Goal: Task Accomplishment & Management: Manage account settings

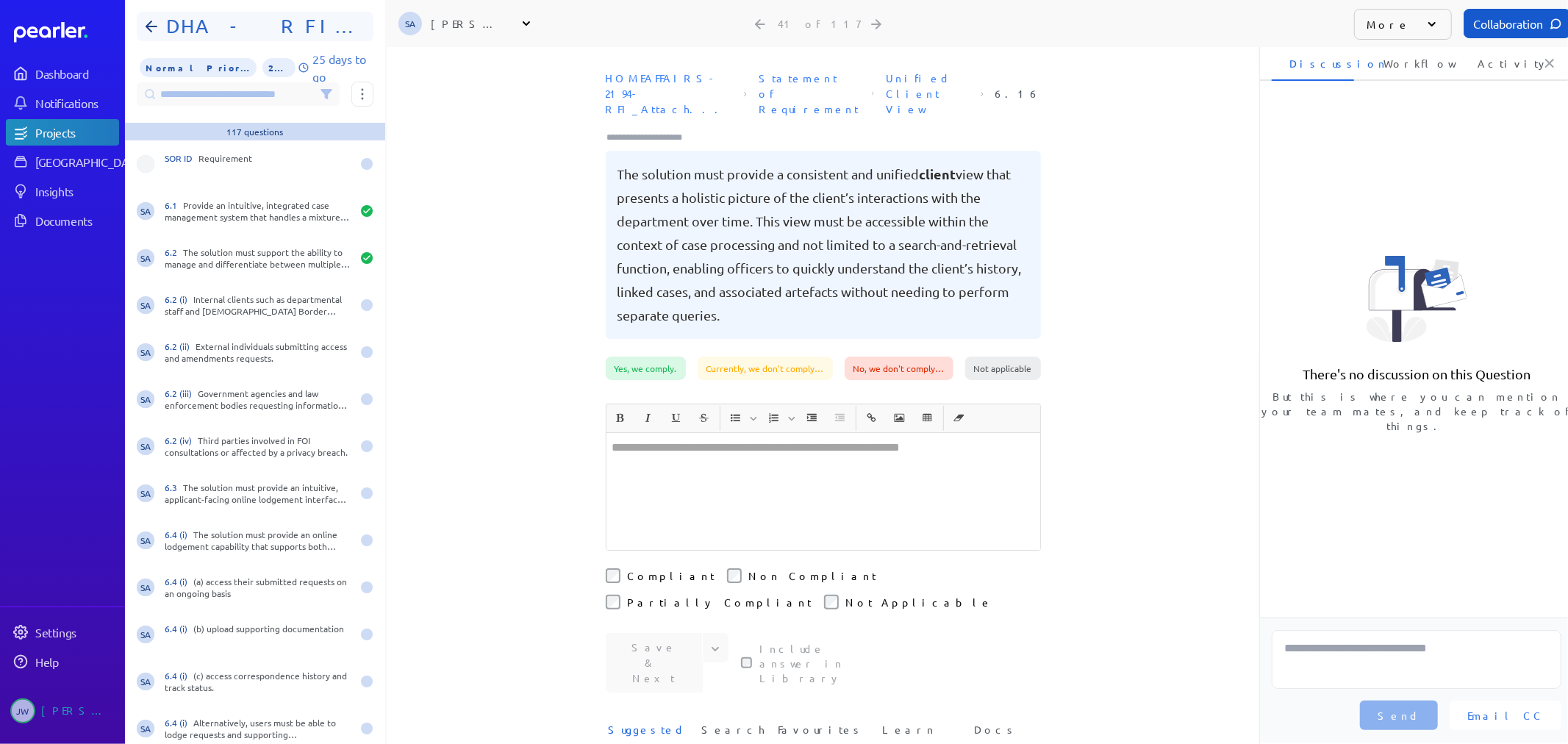
click at [352, 32] on h1 "DHA - RFI FOIP CMS Functional Requirements" at bounding box center [261, 27] width 201 height 24
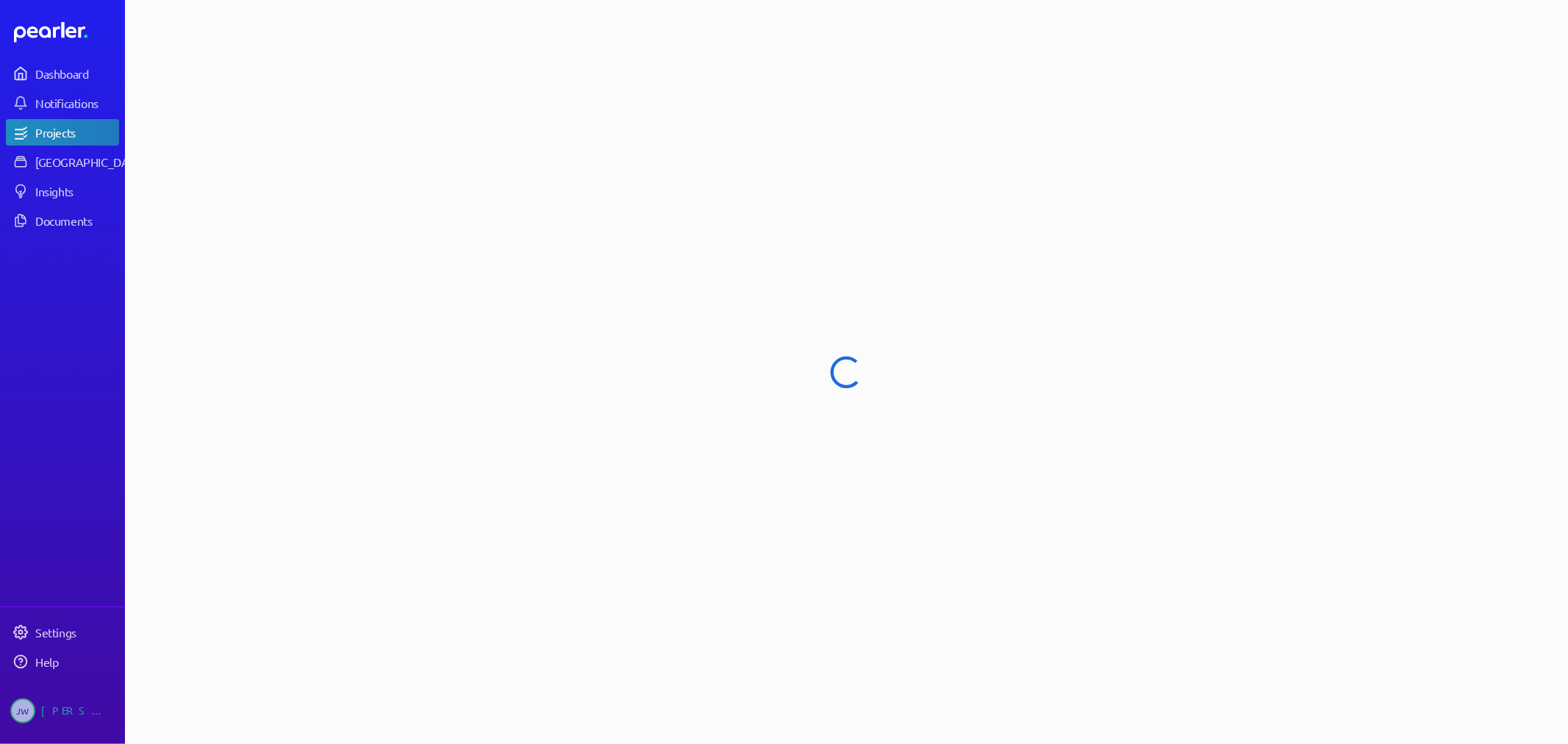
select select "**********"
select select "******"
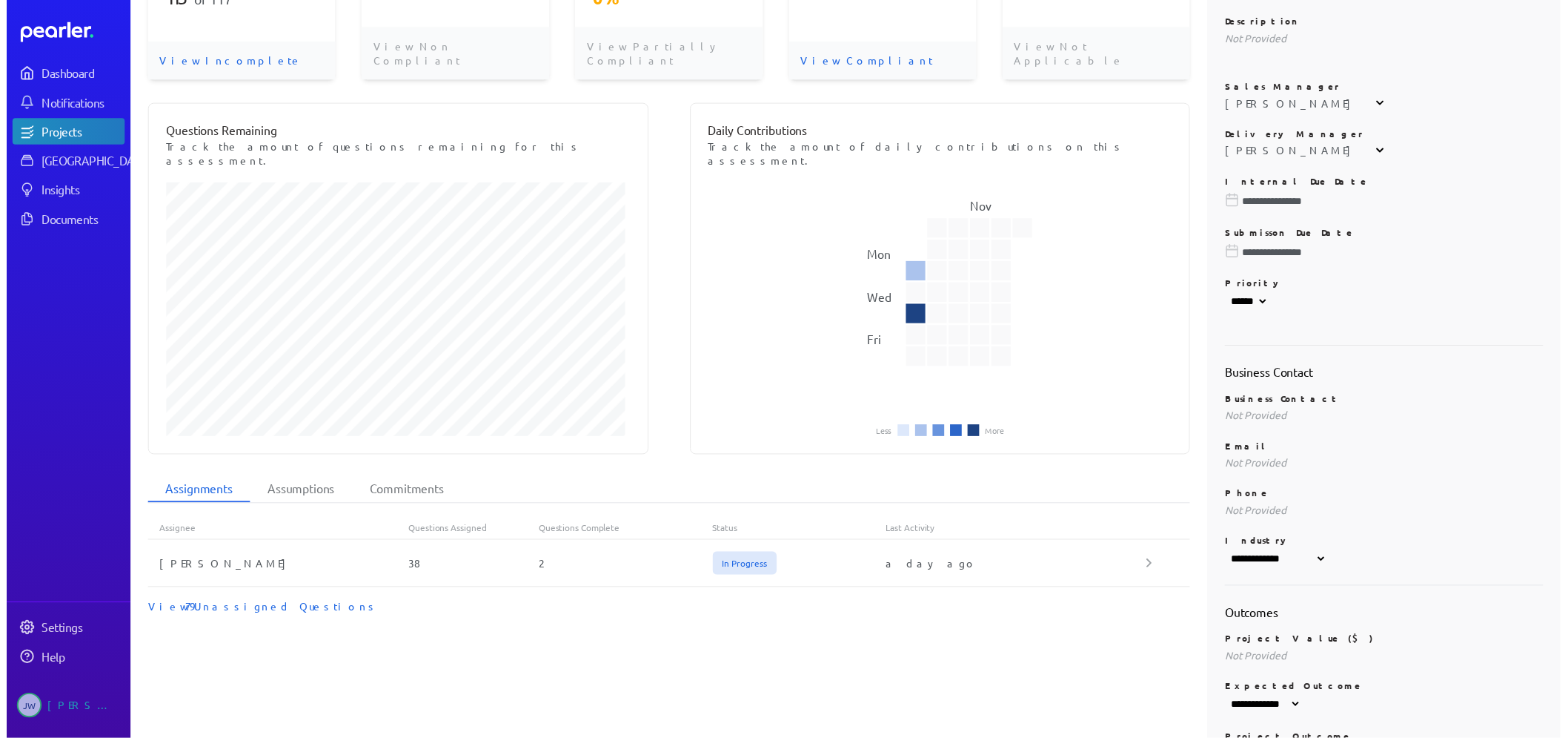
scroll to position [165, 0]
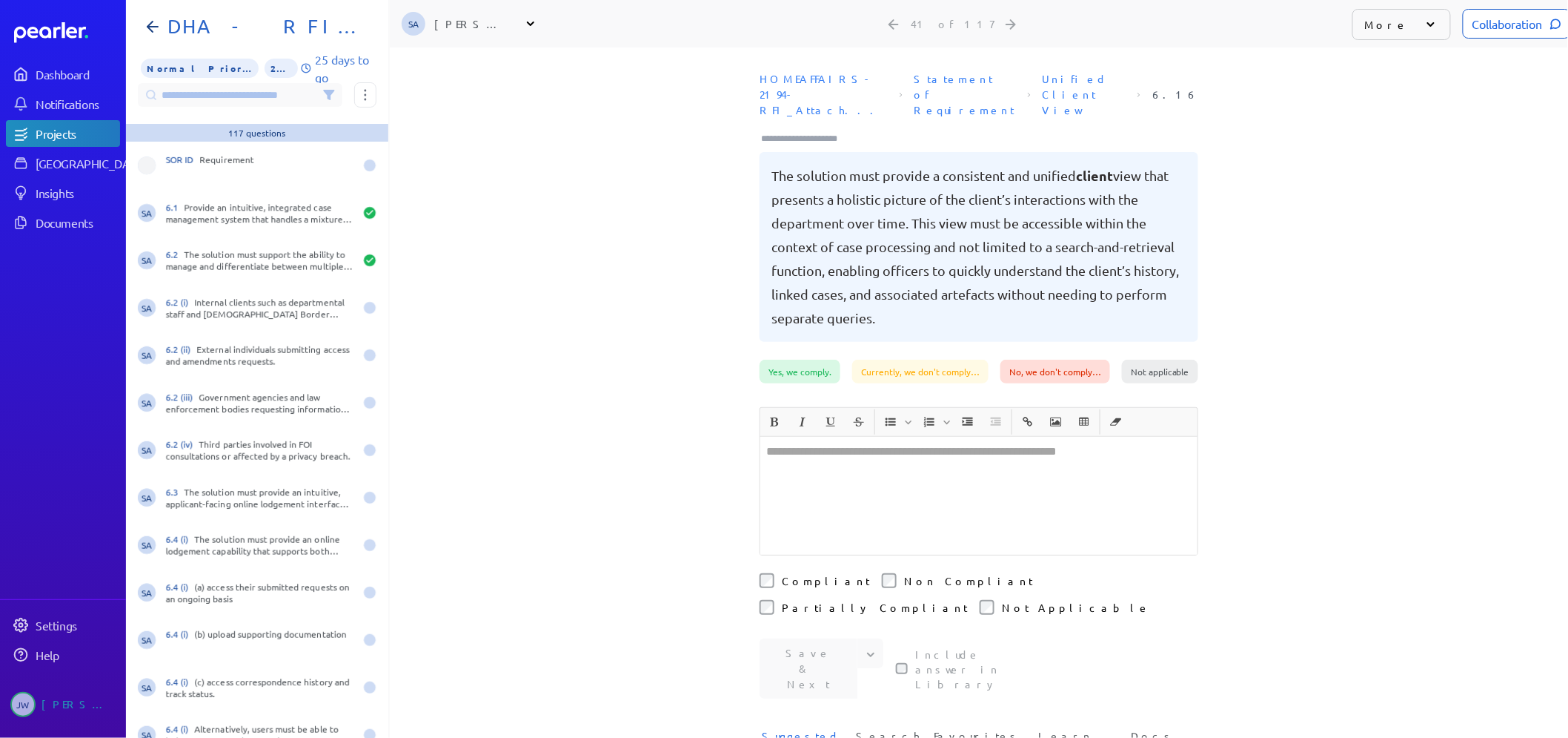
click at [56, 131] on div "Projects" at bounding box center [77, 133] width 83 height 15
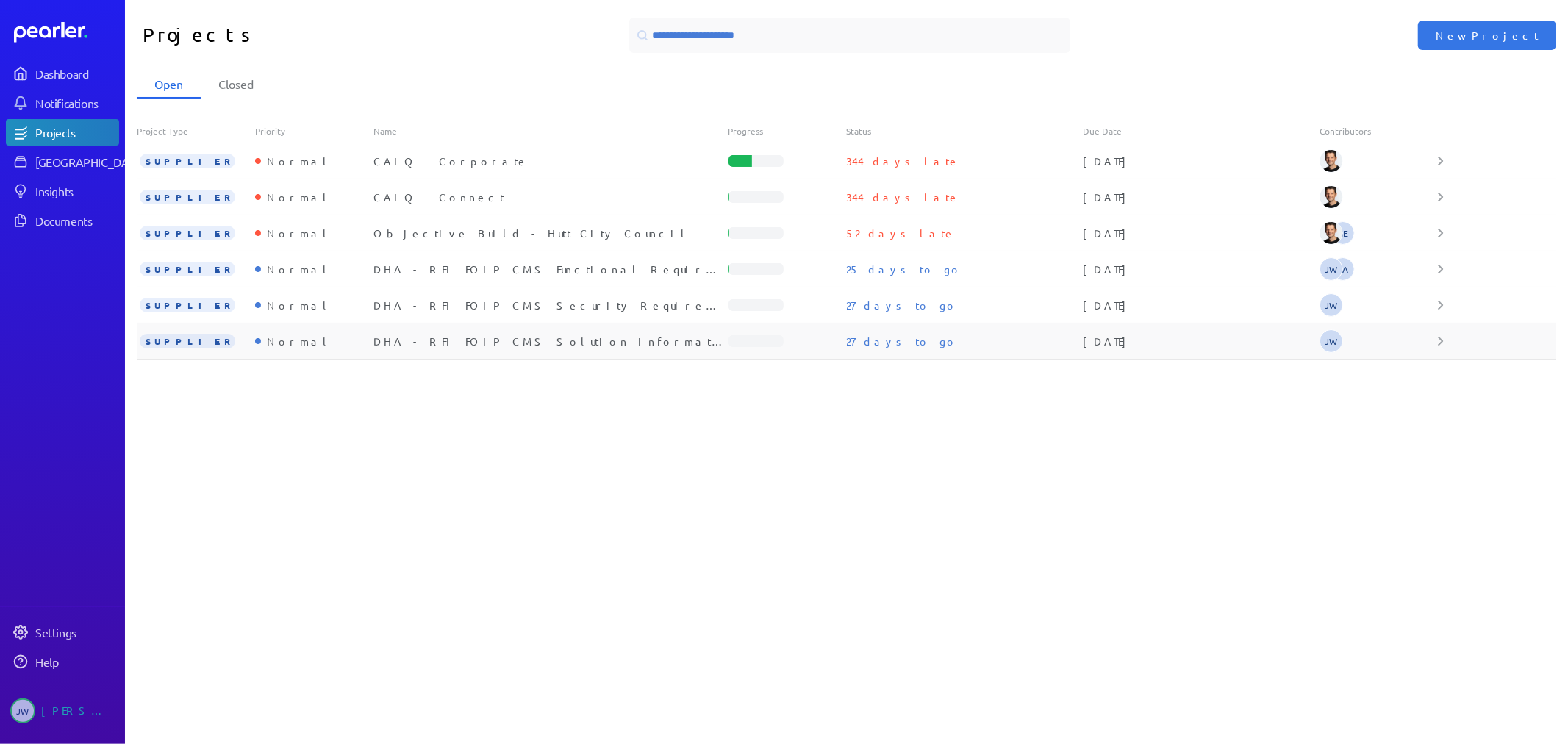
click at [505, 343] on div "DHA - RFI FOIP CMS Solution Information" at bounding box center [551, 341] width 355 height 15
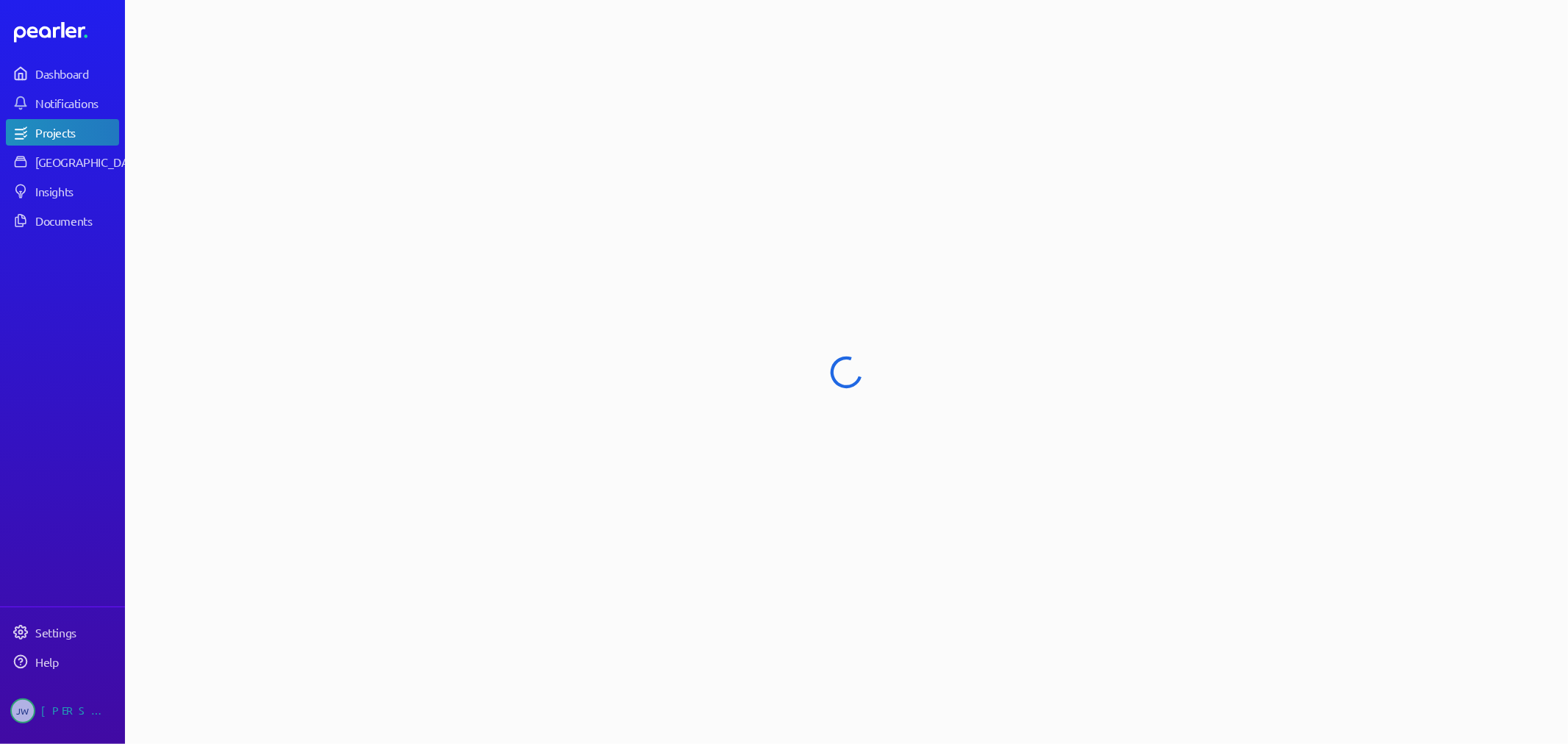
select select "**********"
select select "******"
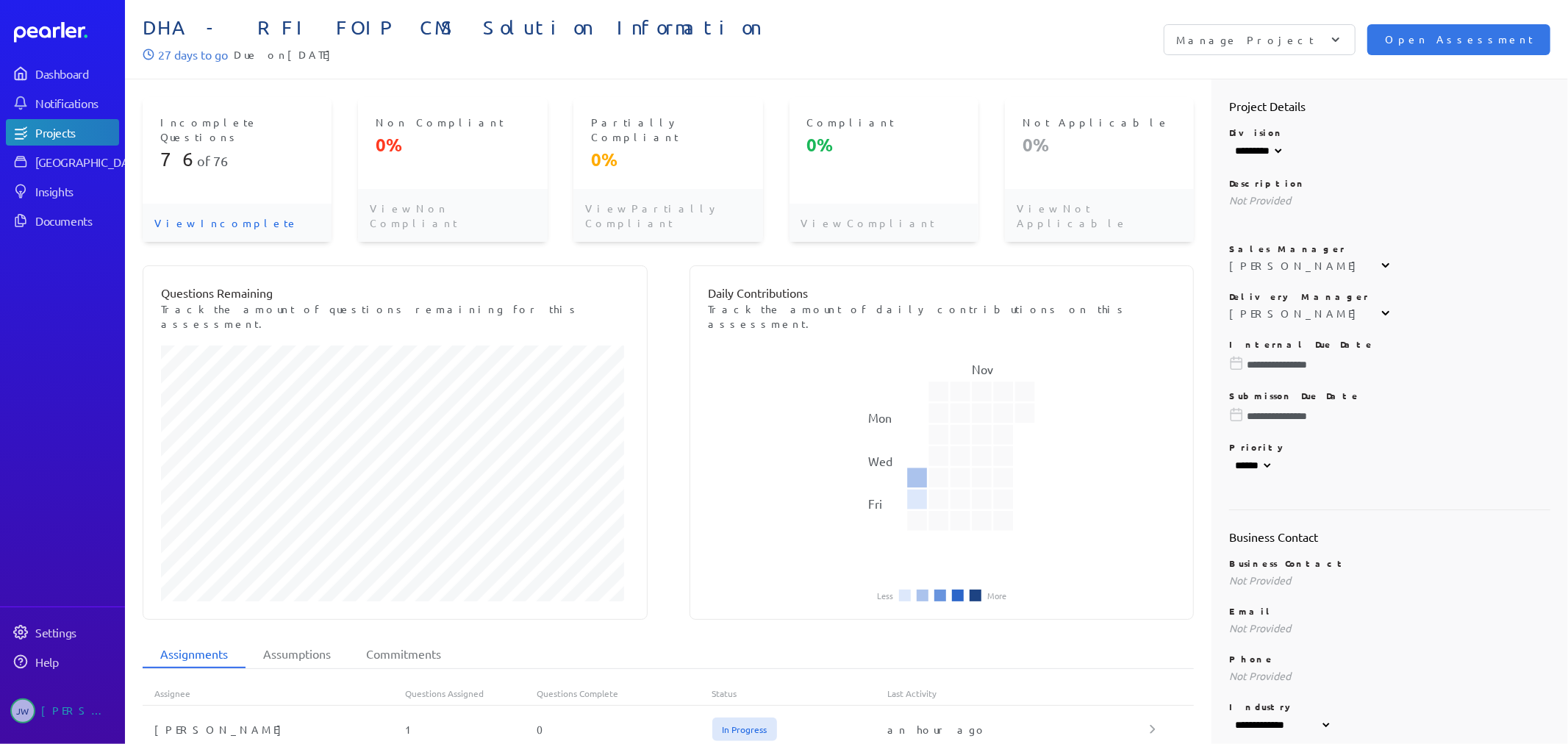
click at [209, 203] on p "View Incomplete" at bounding box center [237, 222] width 189 height 39
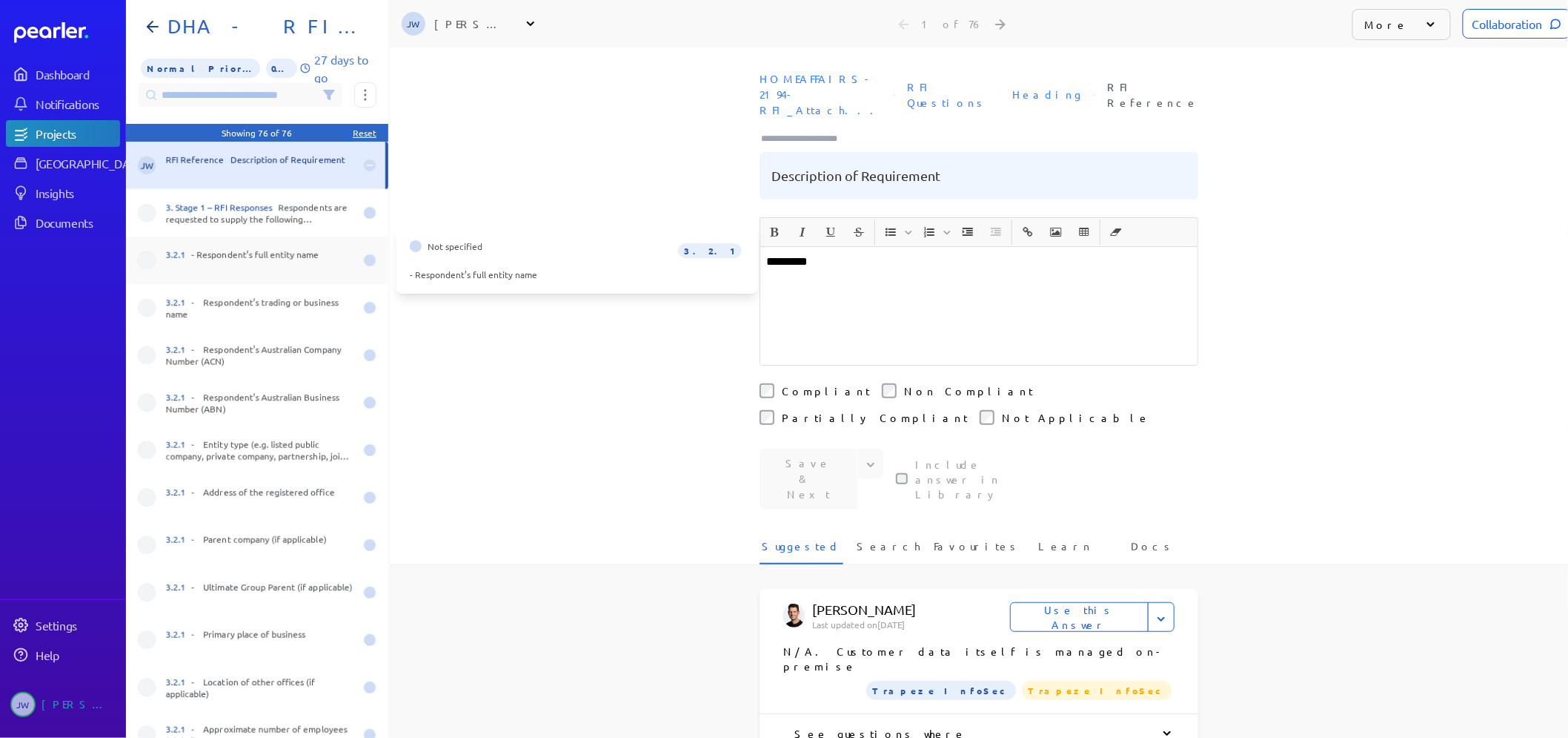
click at [145, 263] on span at bounding box center [147, 260] width 18 height 18
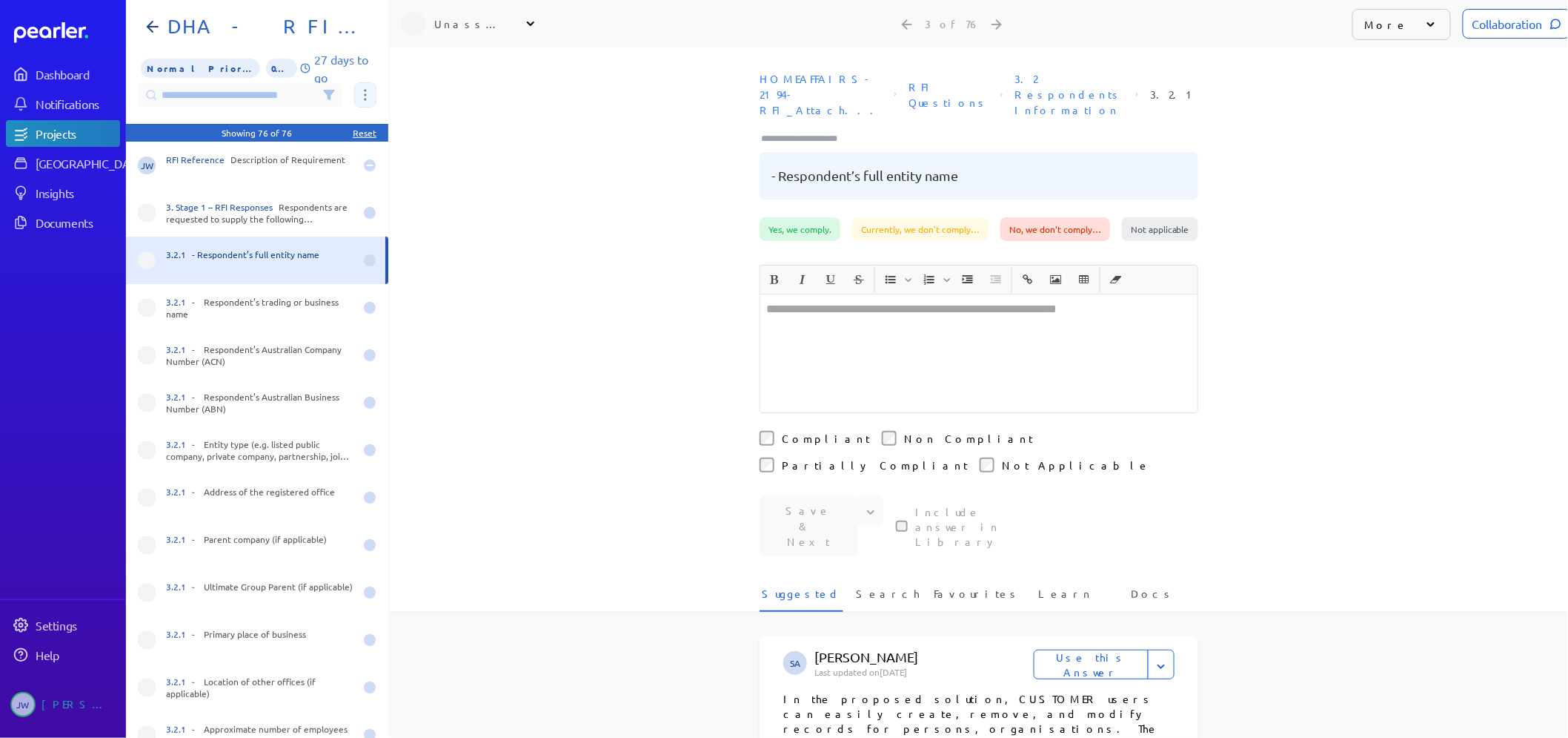
click at [362, 90] on button at bounding box center [366, 94] width 22 height 25
click at [565, 99] on div "HOMEAFFAIRS-2194-RFI_Attach... RFI Questions 3.2 Respondents Information 3.2.1 …" at bounding box center [978, 141] width 1178 height 152
click at [289, 90] on input at bounding box center [240, 95] width 205 height 24
click at [397, 12] on div "Unassigned People Unassign AF [PERSON_NAME] Engineering AT [PERSON_NAME] Securi…" at bounding box center [978, 23] width 1178 height 47
click at [364, 215] on div at bounding box center [370, 213] width 12 height 12
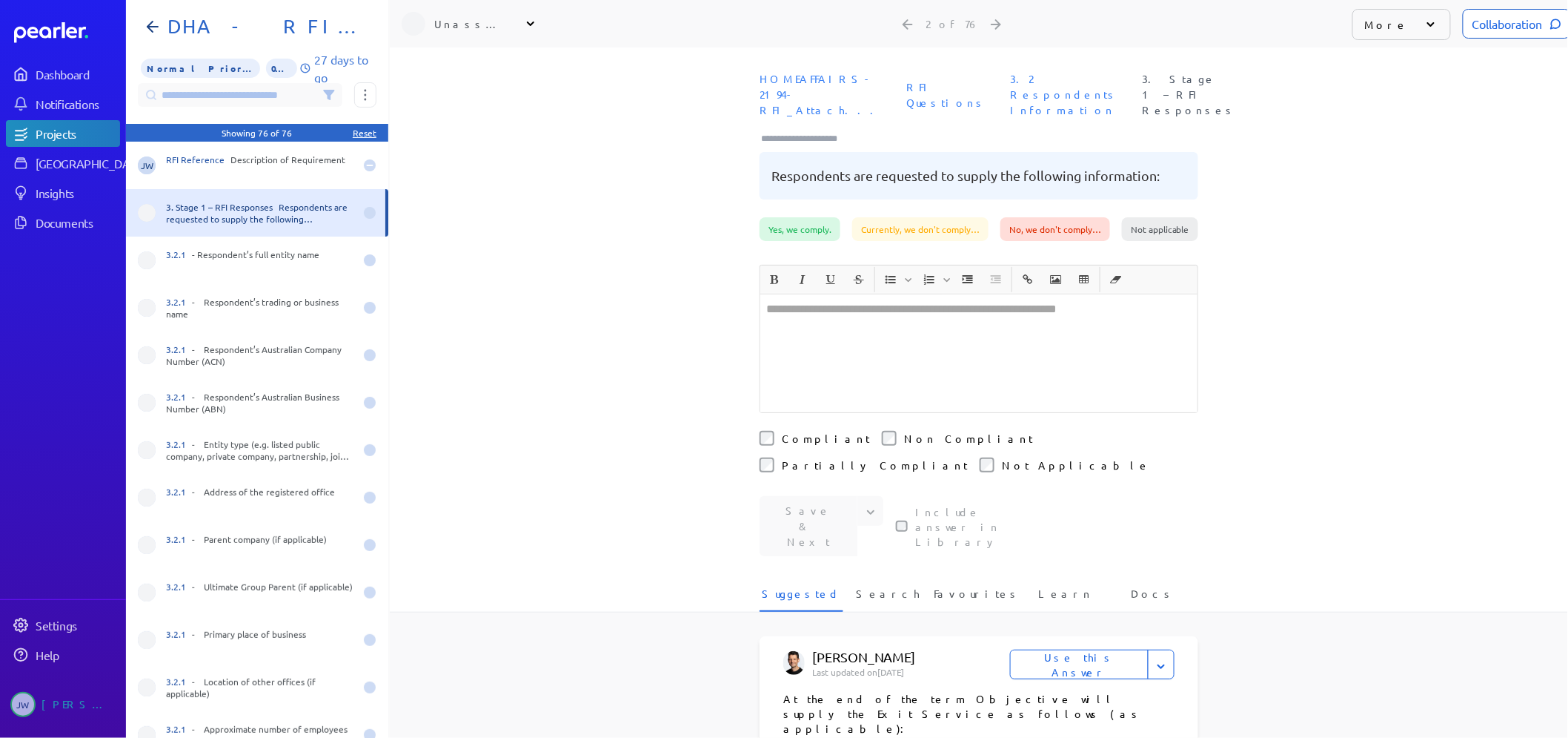
click at [1424, 25] on icon at bounding box center [1431, 24] width 15 height 15
click at [1383, 328] on li "Other Actions" at bounding box center [1427, 341] width 148 height 27
click at [383, 93] on div "Status Complete In Progress Incomplete Assignee Assigned to me Unassigned Assig…" at bounding box center [257, 95] width 263 height 24
click at [375, 97] on button at bounding box center [366, 94] width 22 height 25
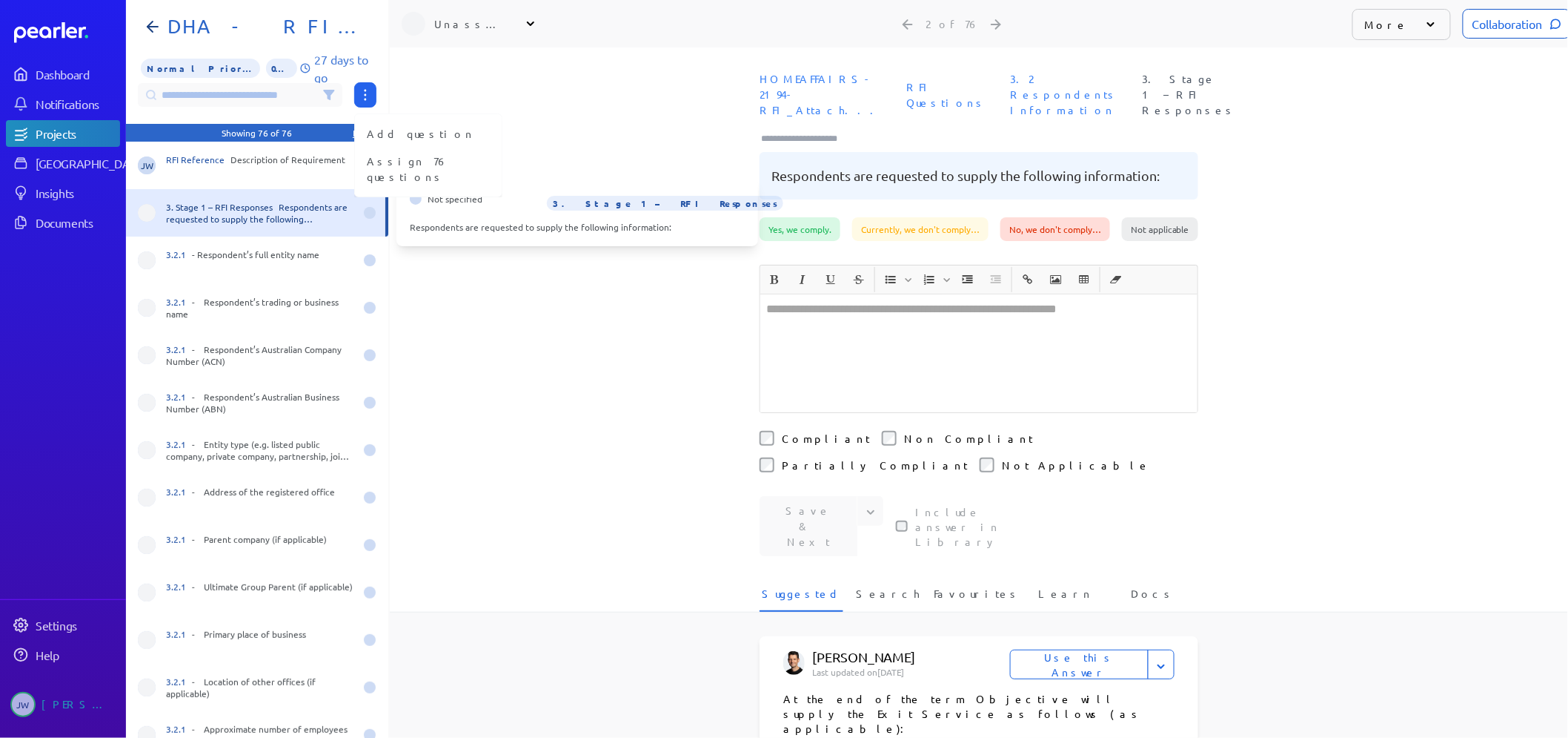
click at [136, 201] on div "3. Stage 1 – RFI Responses Respondents are requested to supply the following in…" at bounding box center [257, 212] width 263 height 47
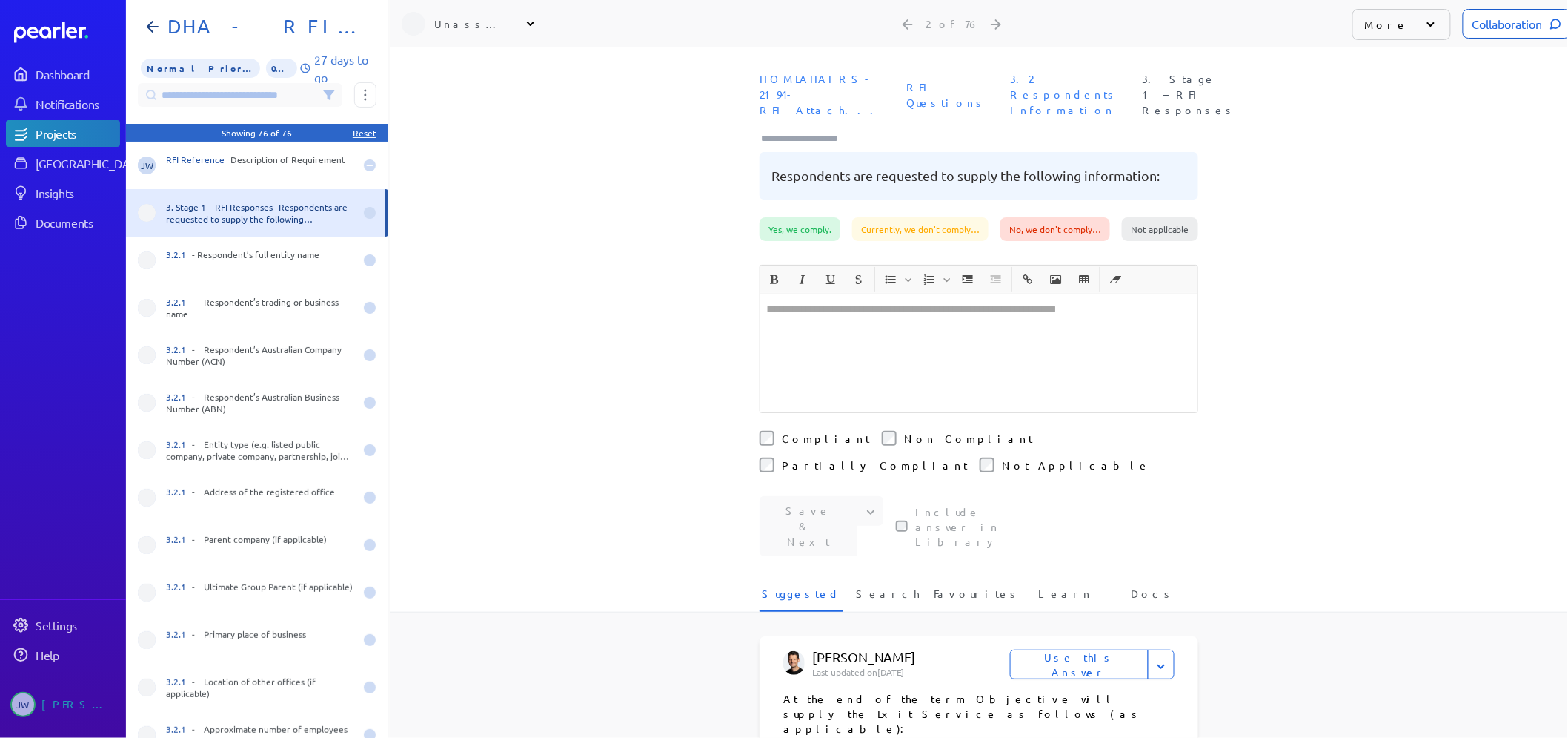
click at [145, 216] on span at bounding box center [147, 213] width 18 height 18
click at [197, 70] on span "Normal Priority" at bounding box center [200, 68] width 119 height 19
click at [529, 23] on icon at bounding box center [530, 24] width 7 height 4
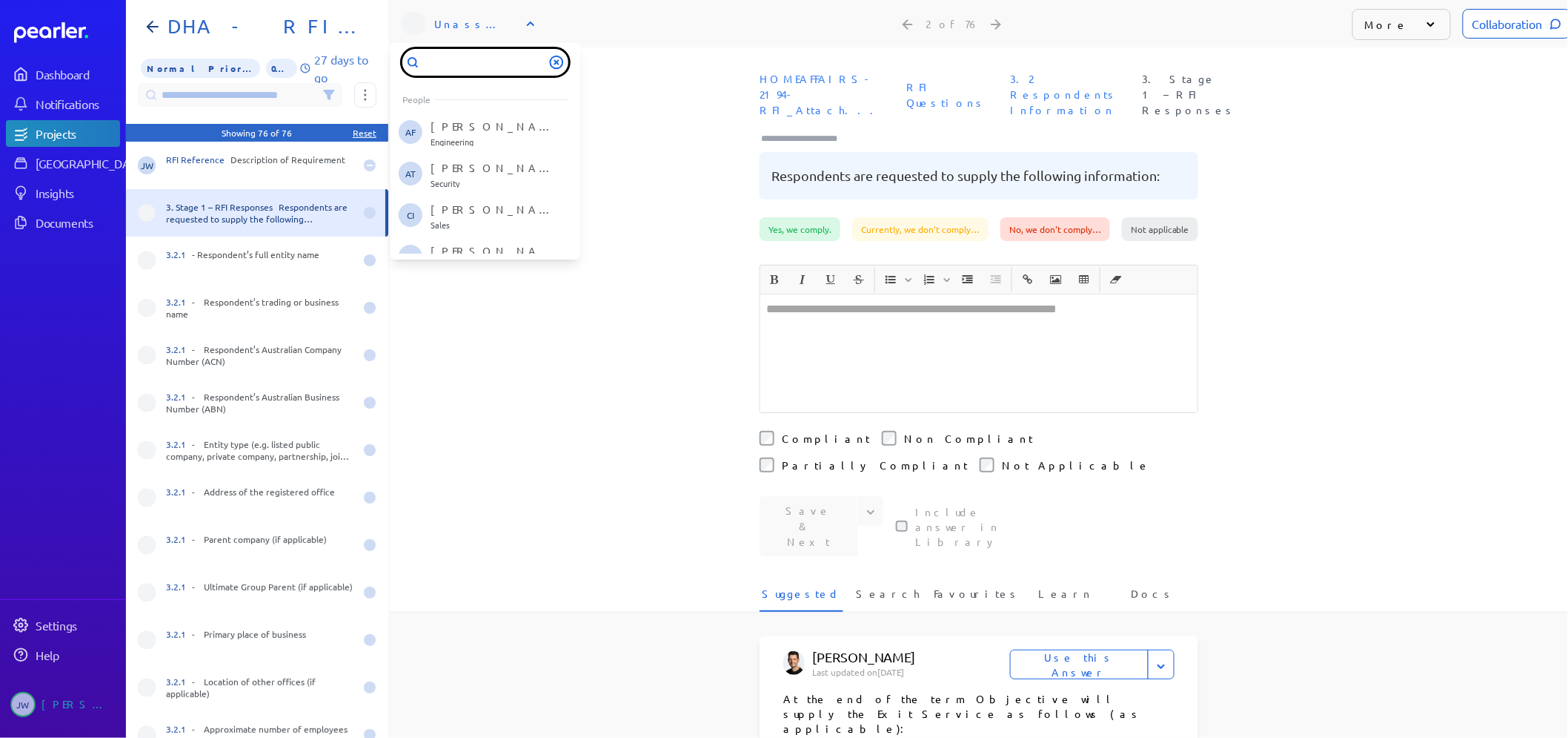
click at [479, 65] on input "text" at bounding box center [486, 62] width 166 height 27
click at [151, 211] on span at bounding box center [147, 213] width 18 height 18
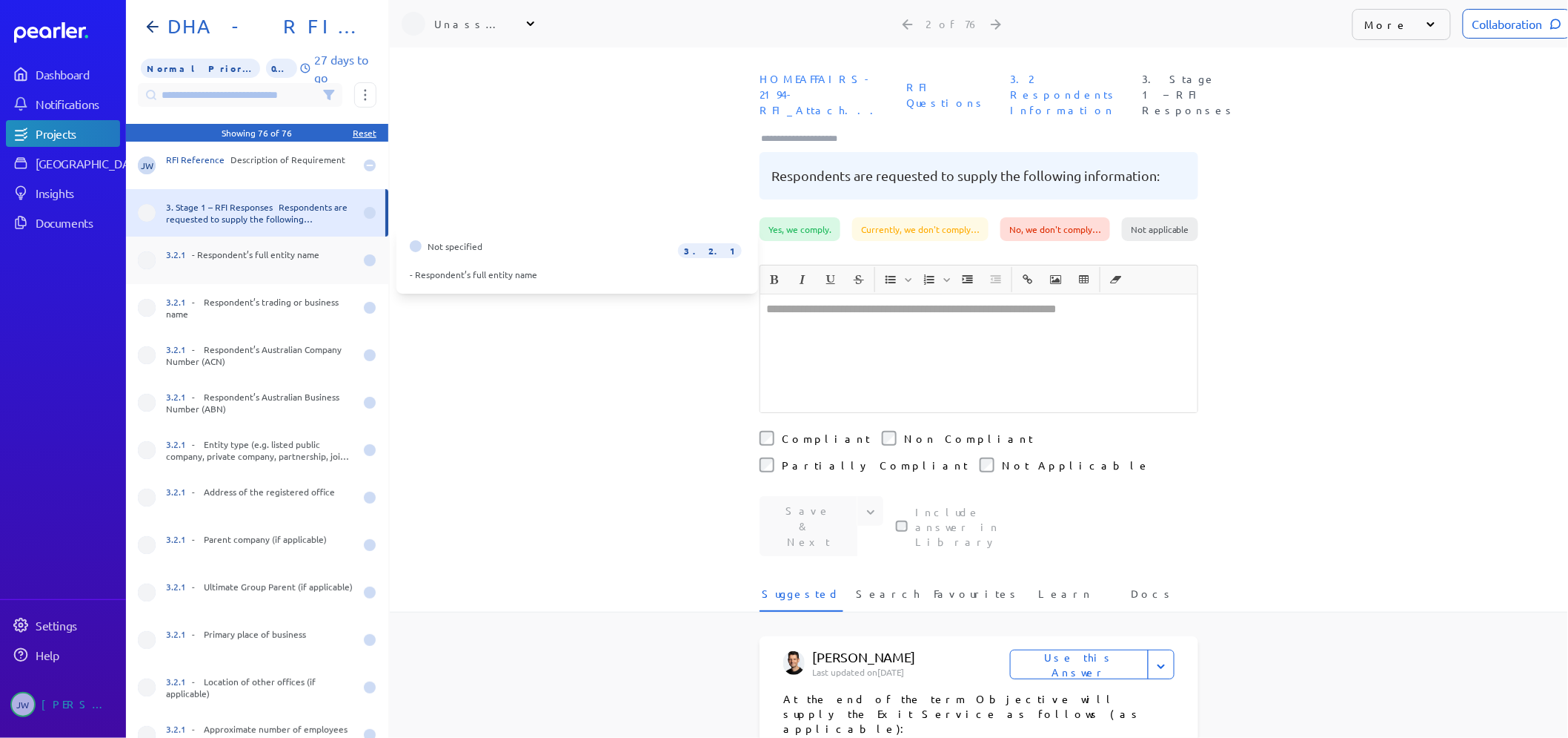
click at [148, 261] on span at bounding box center [147, 260] width 18 height 18
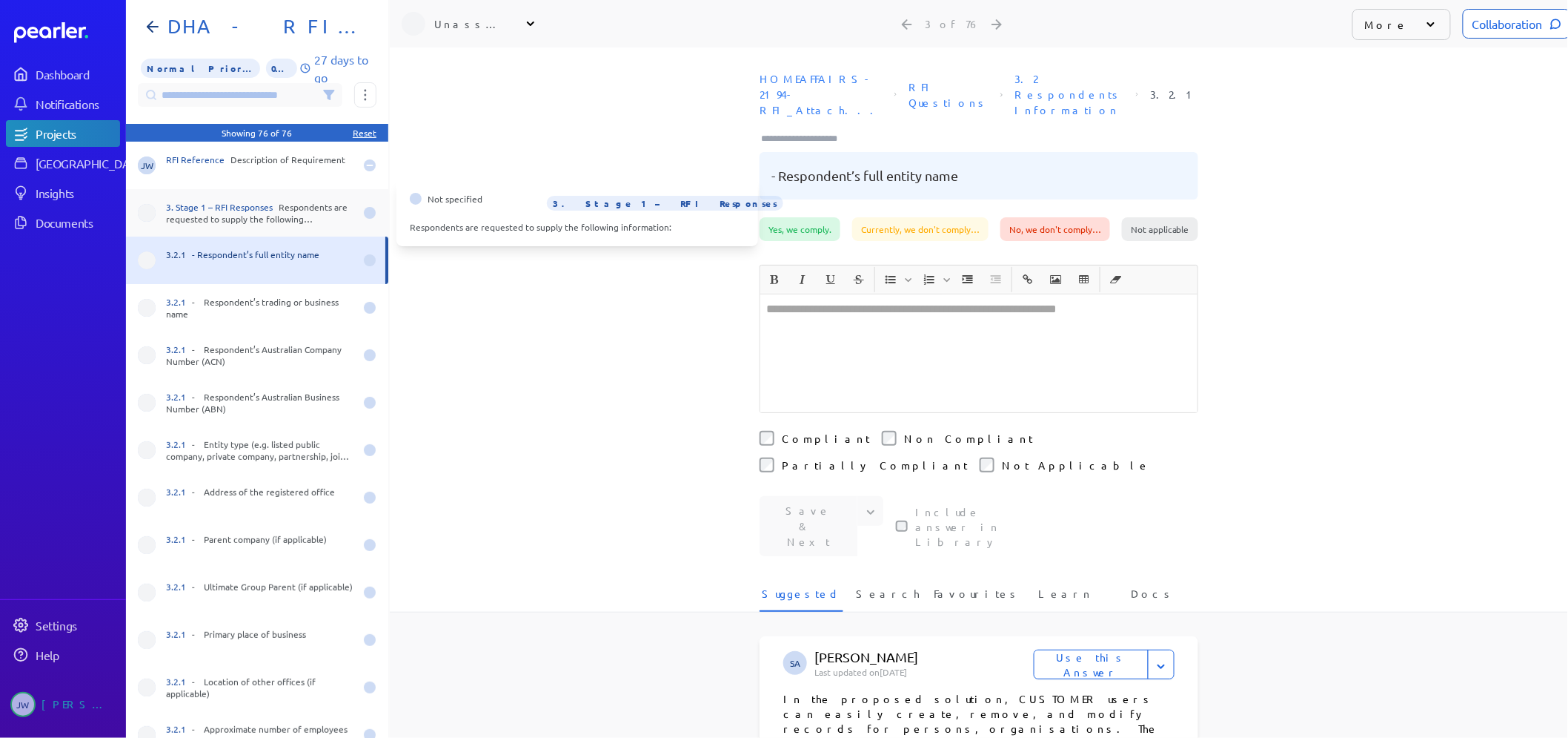
click at [154, 228] on div "3. Stage 1 – RFI Responses Respondents are requested to supply the following in…" at bounding box center [257, 212] width 263 height 47
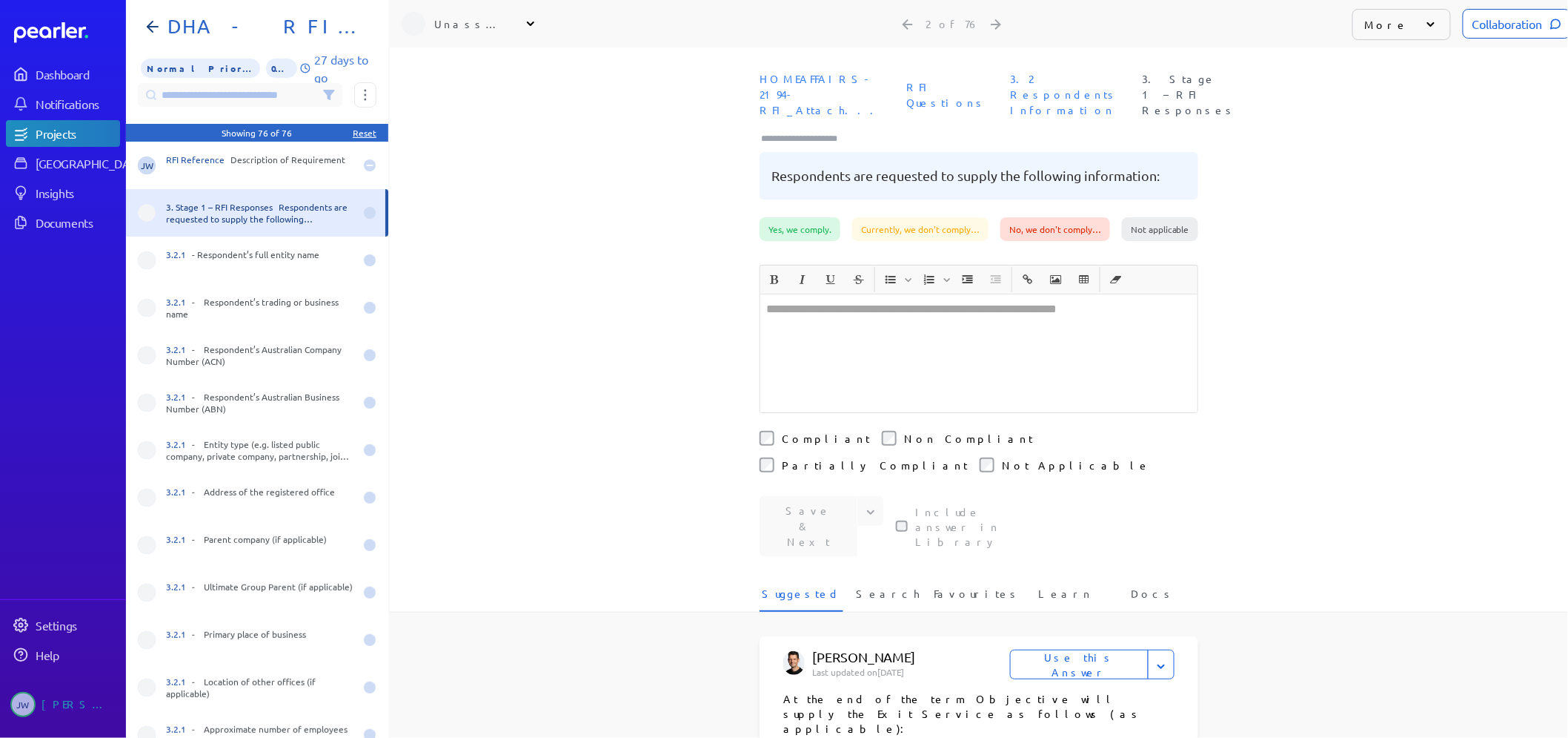
click at [530, 24] on icon at bounding box center [530, 24] width 7 height 4
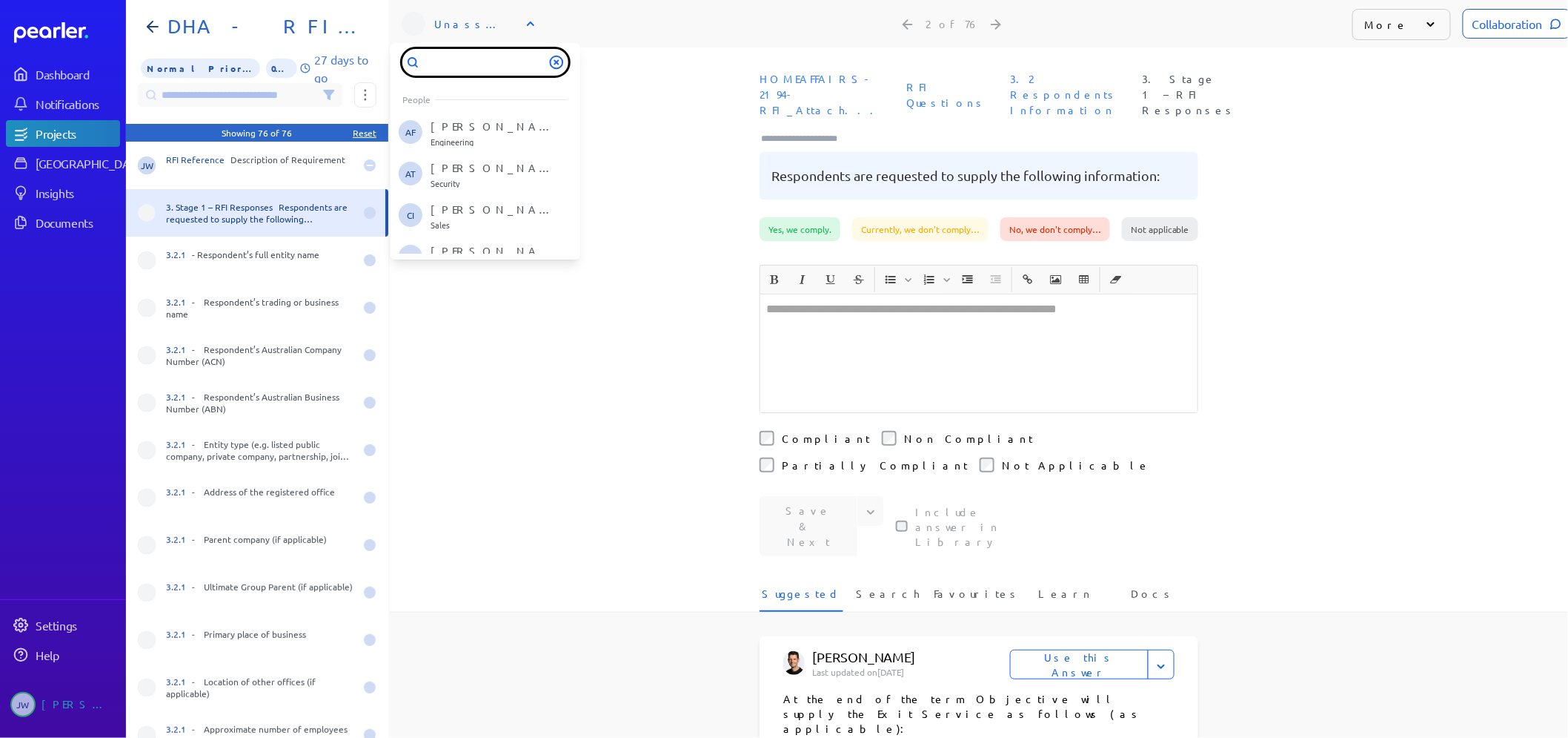
click at [454, 63] on input "text" at bounding box center [486, 62] width 166 height 27
type input "***"
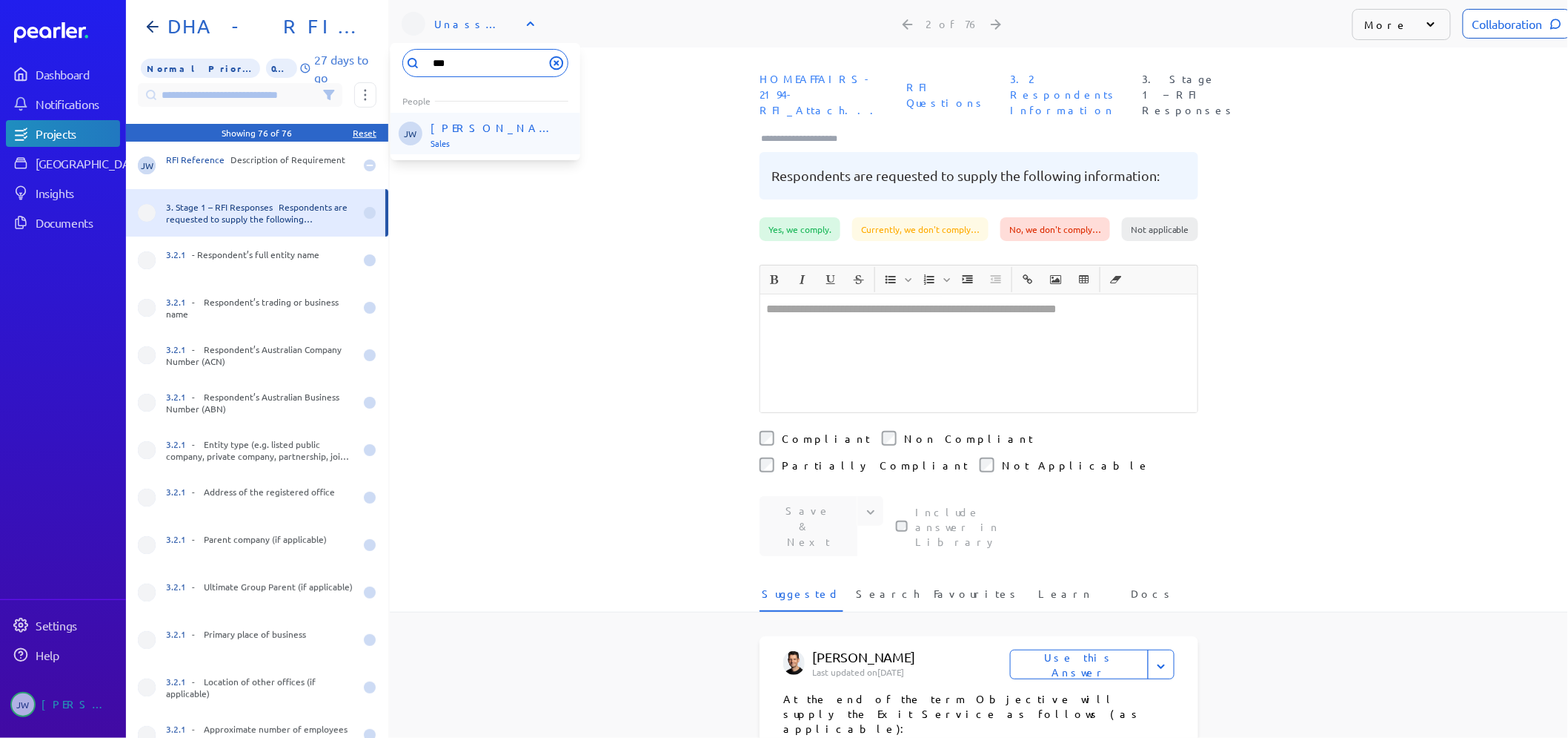
click at [463, 129] on p "[PERSON_NAME]" at bounding box center [492, 127] width 123 height 15
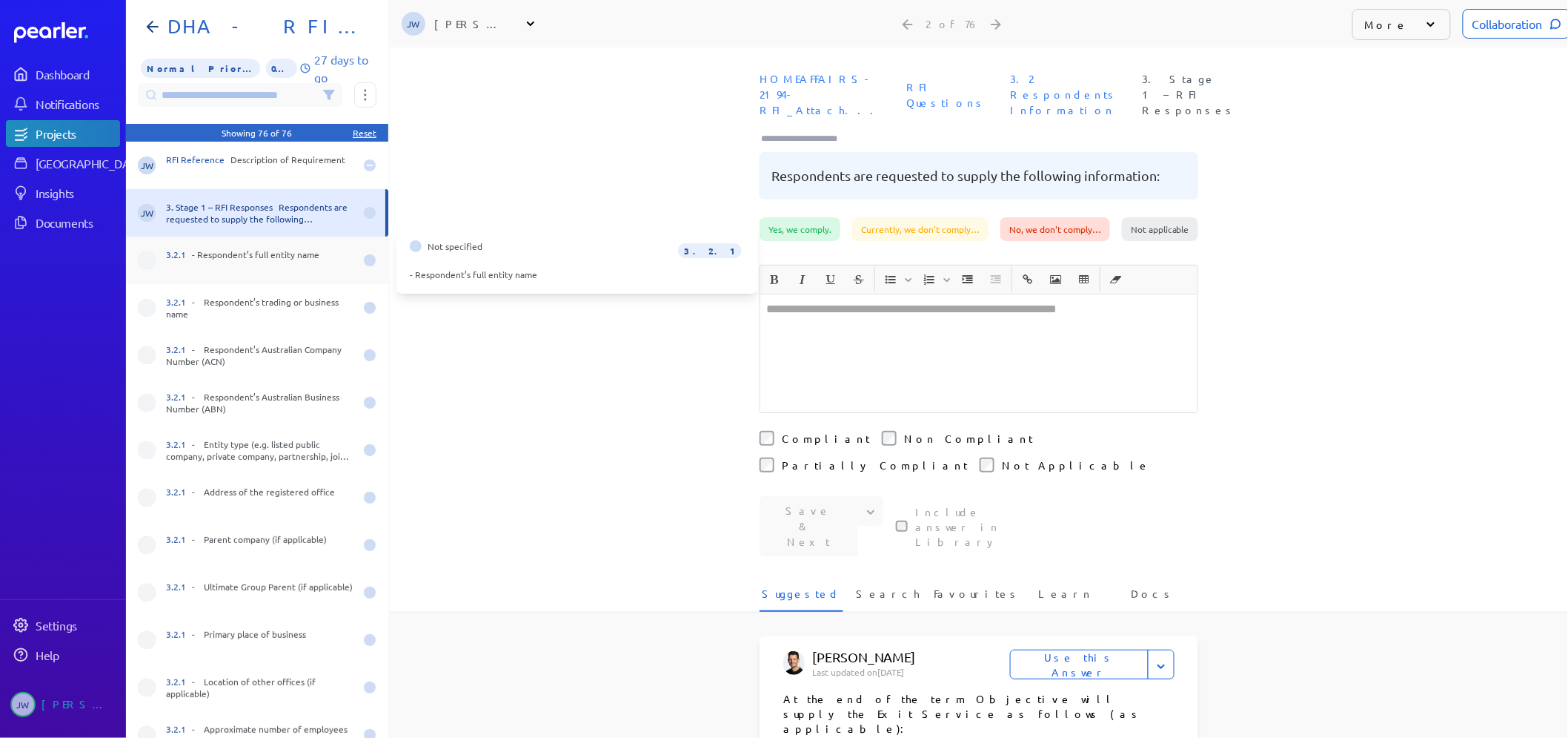
click at [162, 260] on div "3.2.1 - Respondent’s full entity name" at bounding box center [257, 260] width 263 height 47
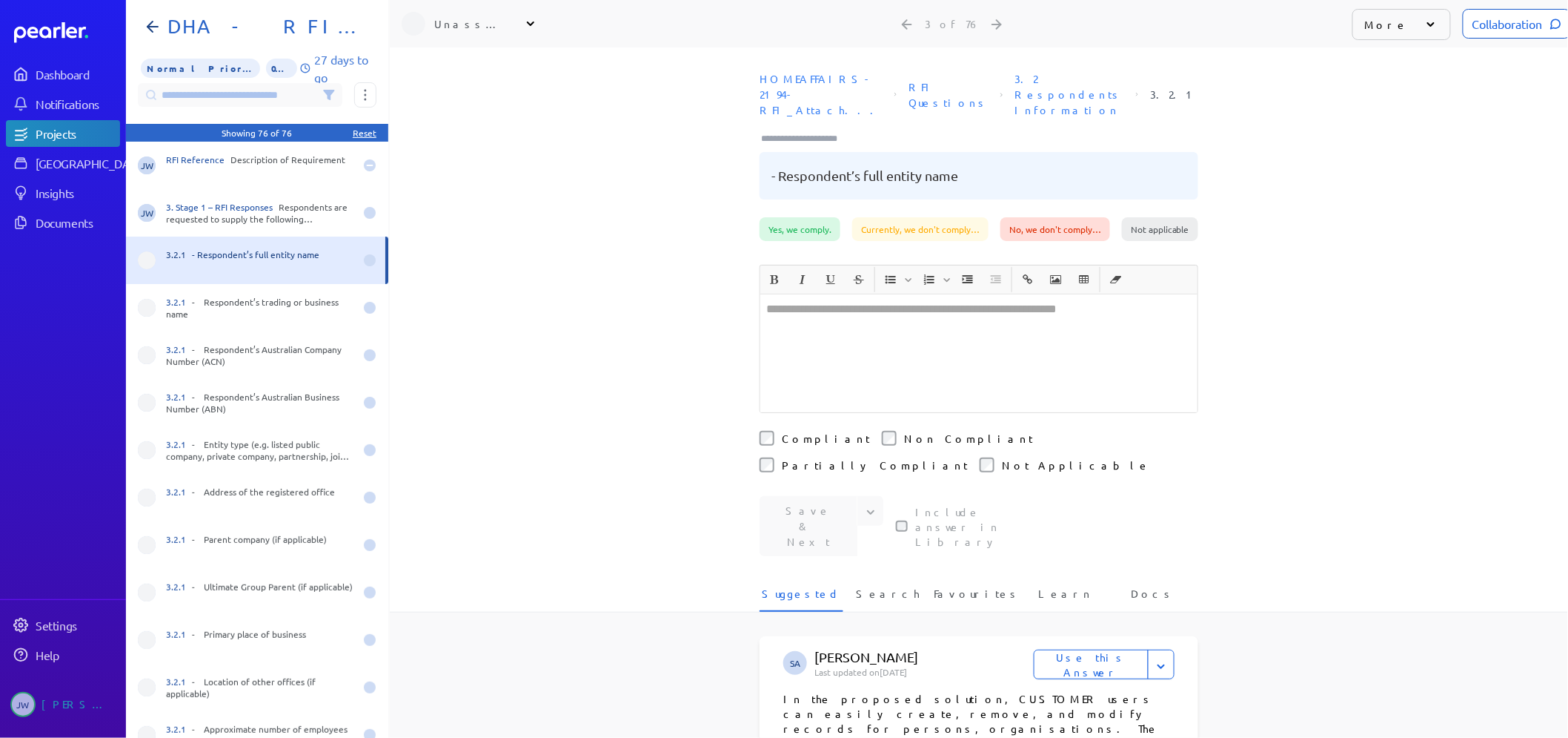
click at [533, 21] on icon at bounding box center [531, 23] width 15 height 15
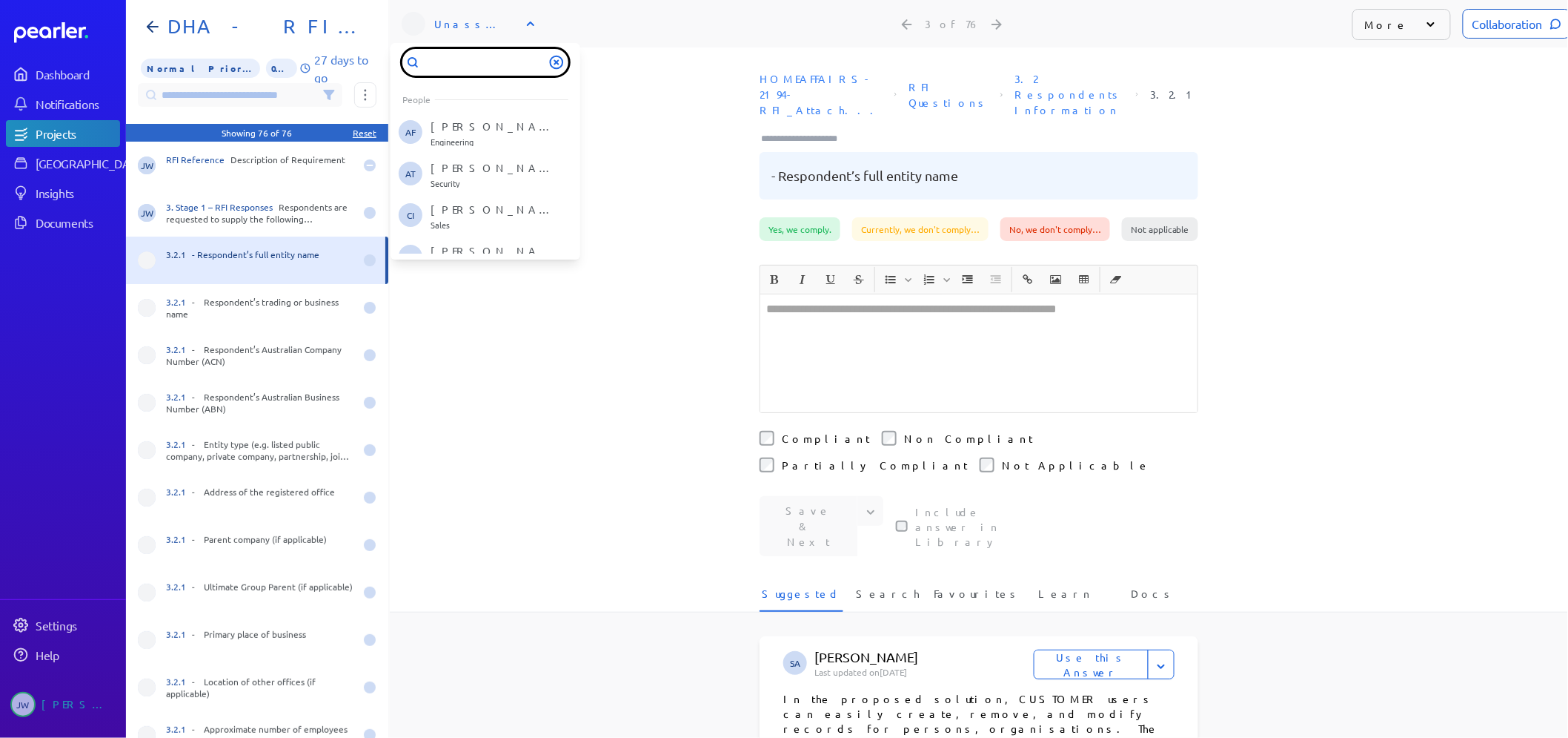
click at [494, 70] on input "text" at bounding box center [486, 62] width 166 height 27
type input "****"
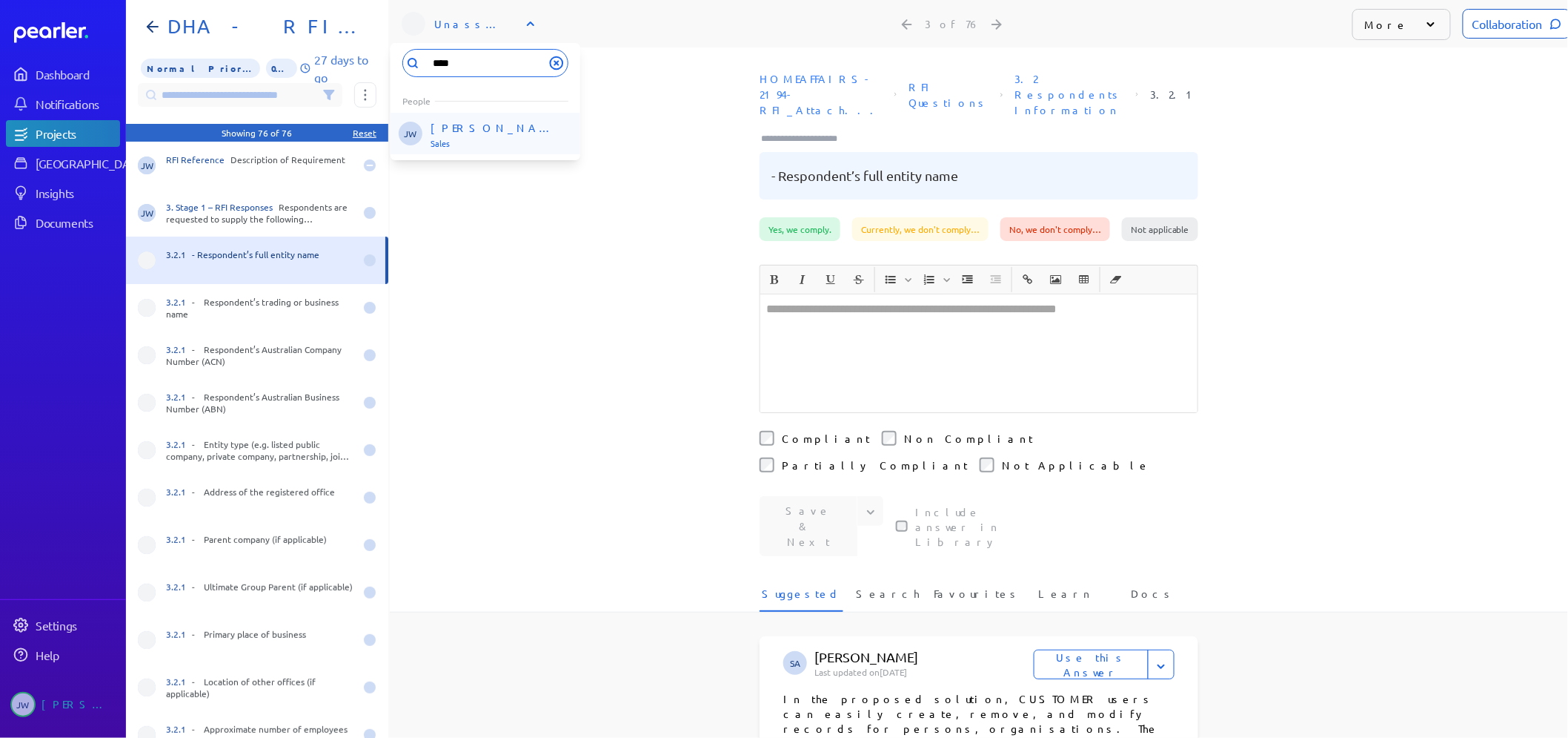
click at [490, 116] on li "[PERSON_NAME] [PERSON_NAME] Sales" at bounding box center [486, 134] width 190 height 42
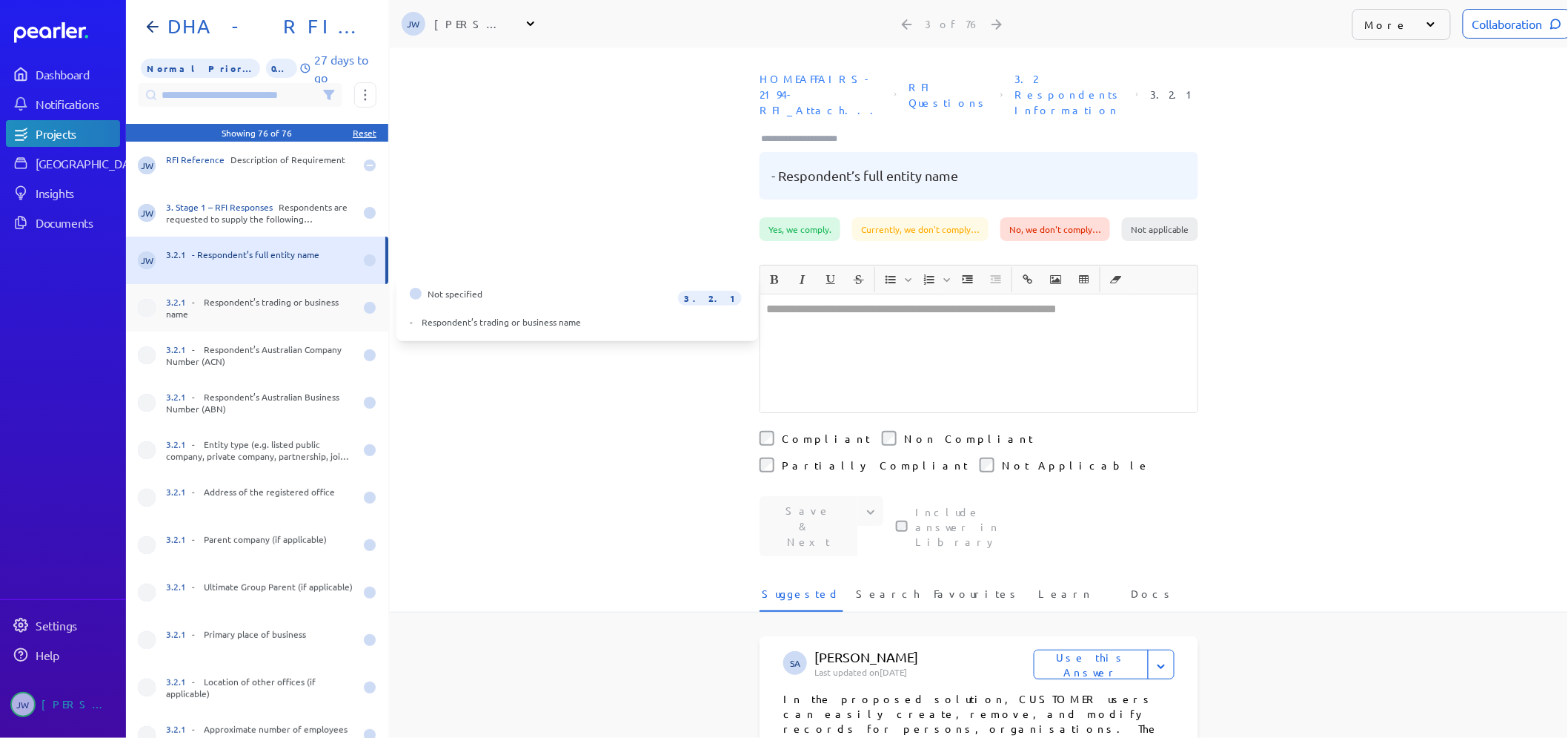
click at [146, 308] on span at bounding box center [147, 308] width 18 height 18
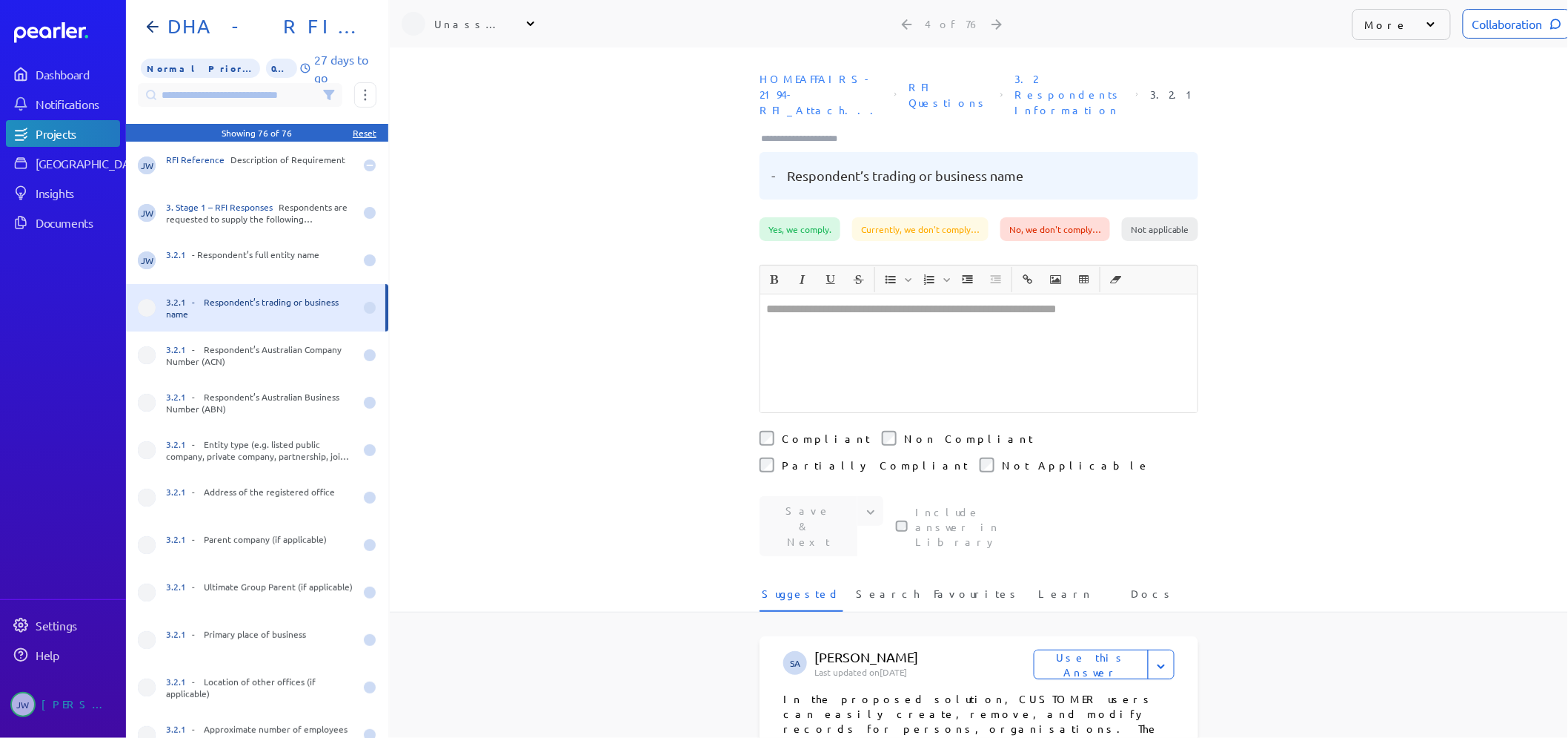
click at [530, 22] on icon at bounding box center [531, 23] width 15 height 15
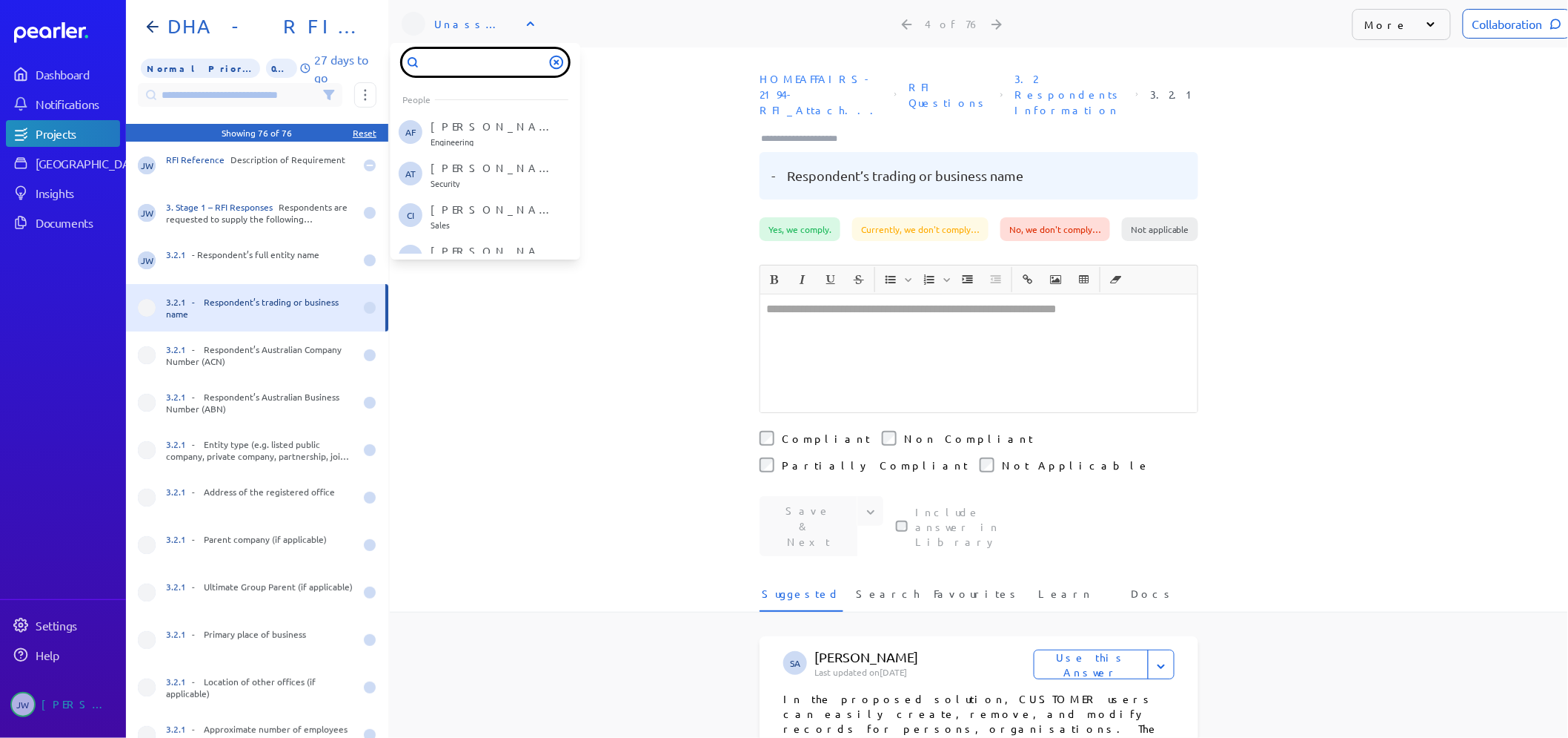
click at [499, 64] on input "text" at bounding box center [486, 62] width 166 height 27
type input "****"
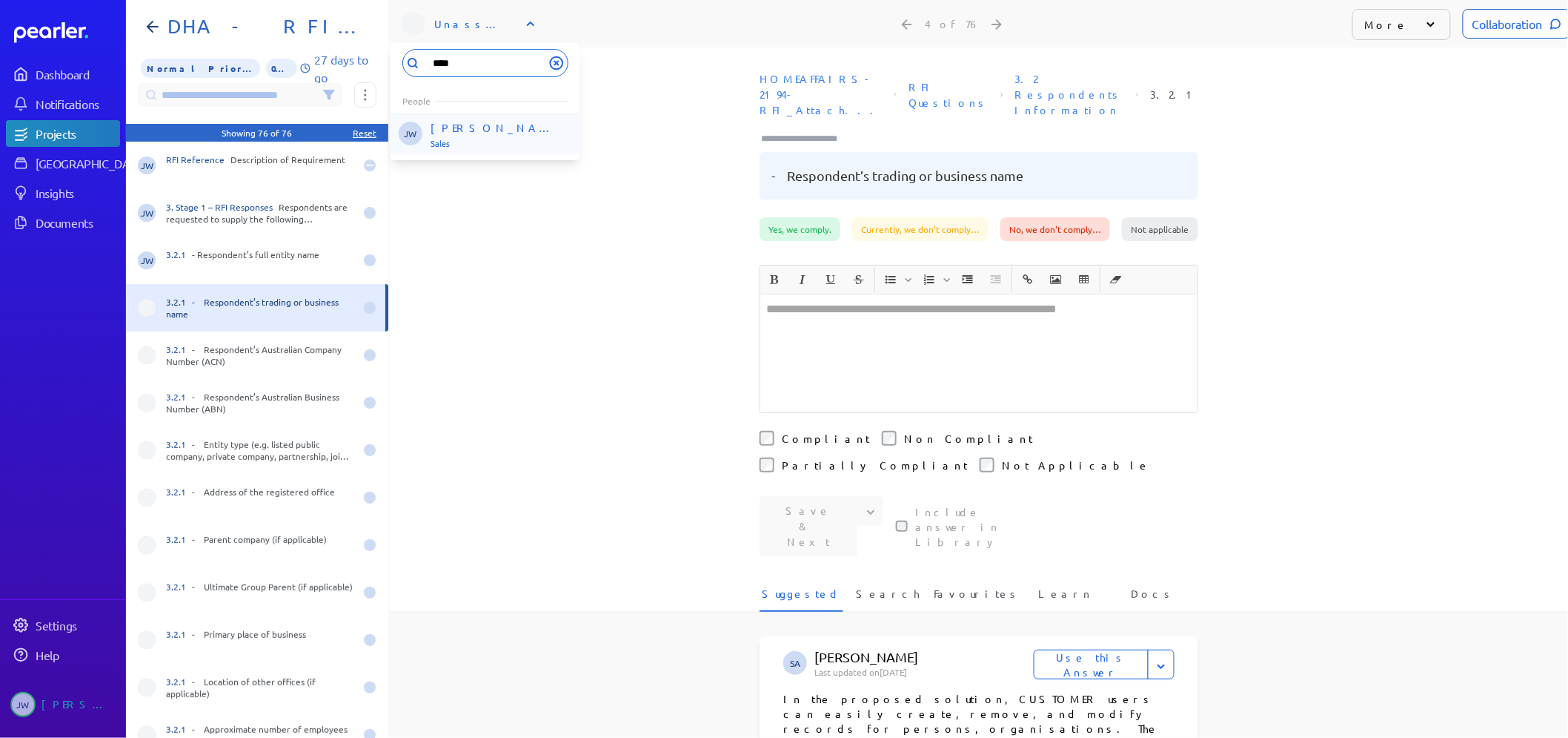
click at [465, 131] on p "[PERSON_NAME]" at bounding box center [492, 127] width 123 height 15
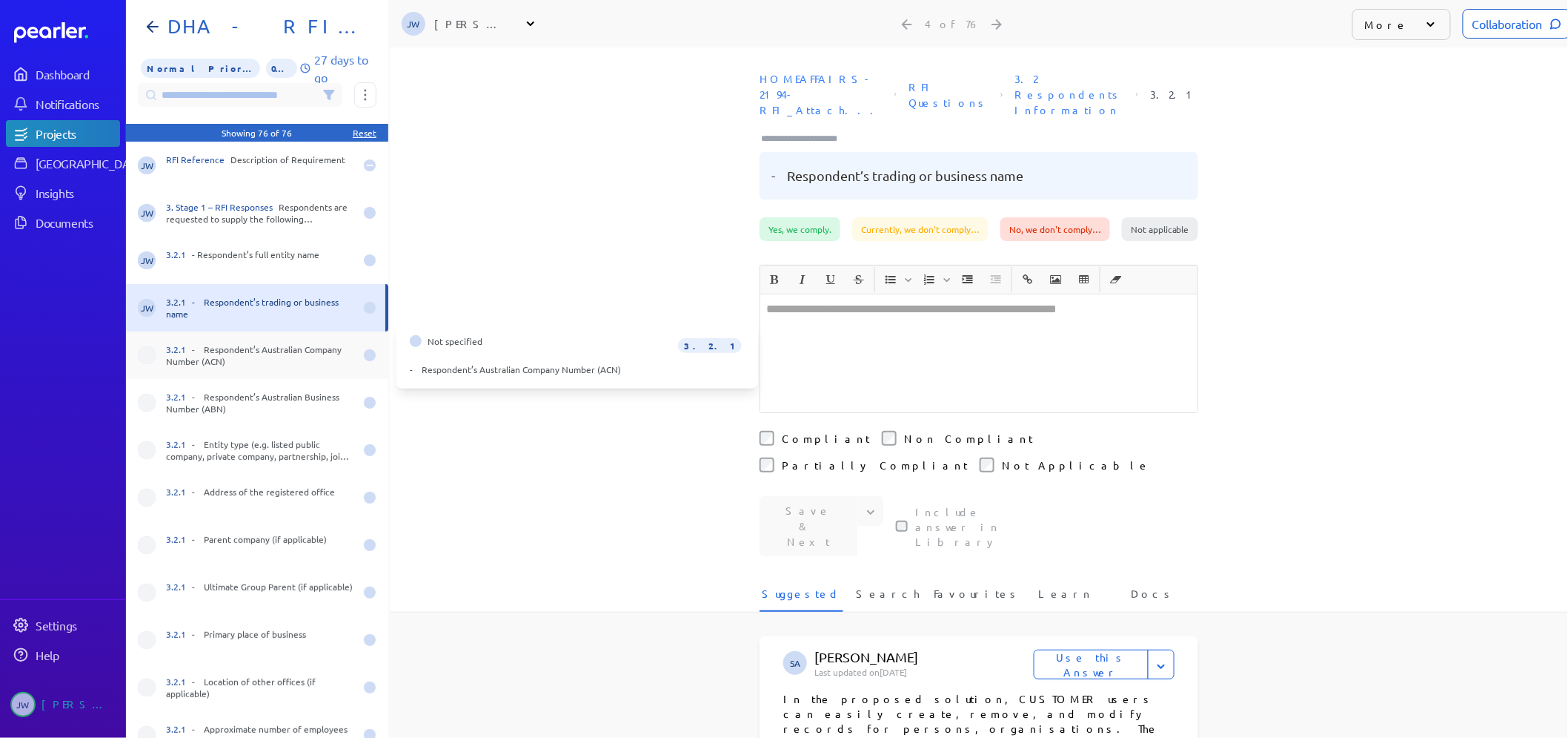
click at [146, 353] on span at bounding box center [147, 355] width 18 height 18
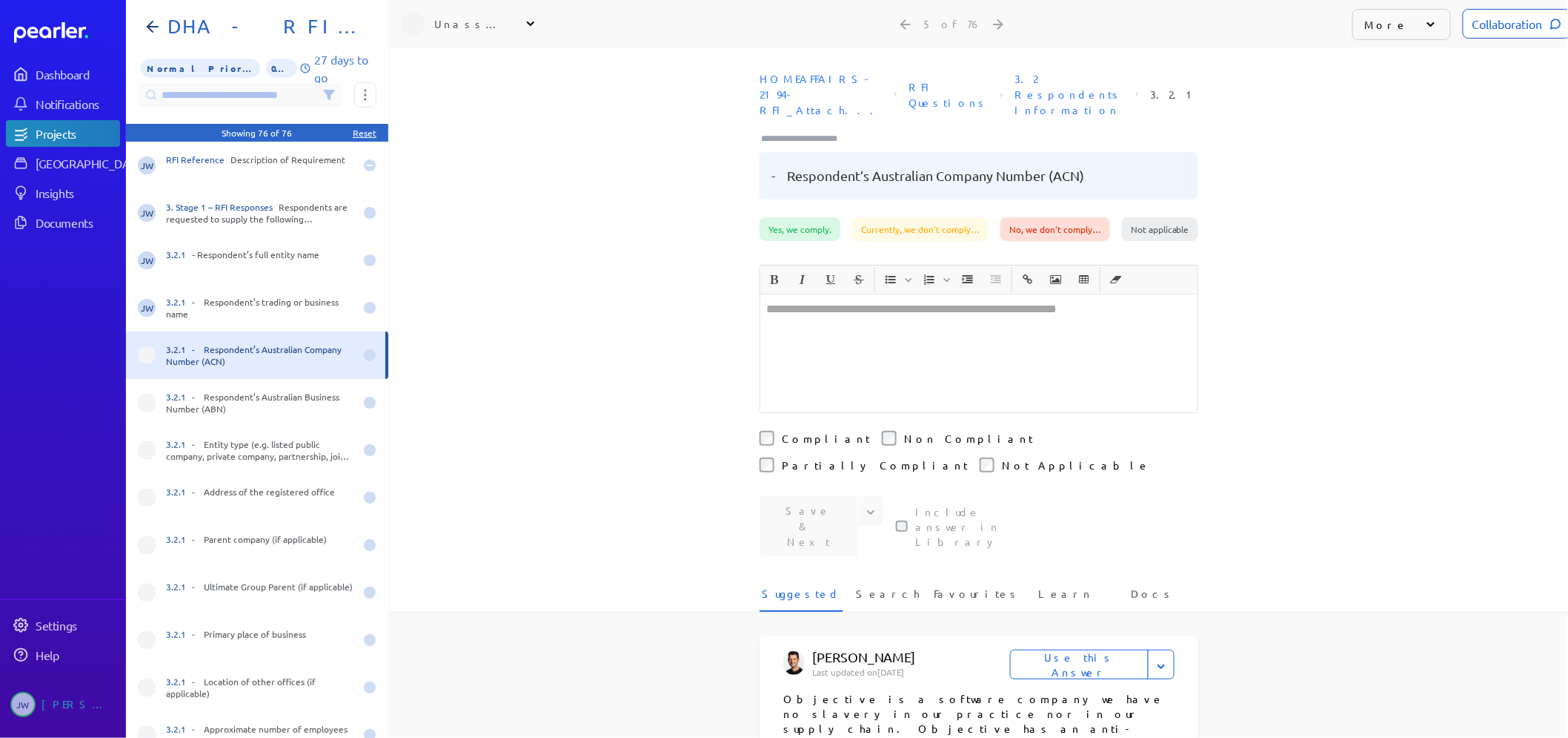
click at [536, 23] on icon at bounding box center [531, 23] width 15 height 15
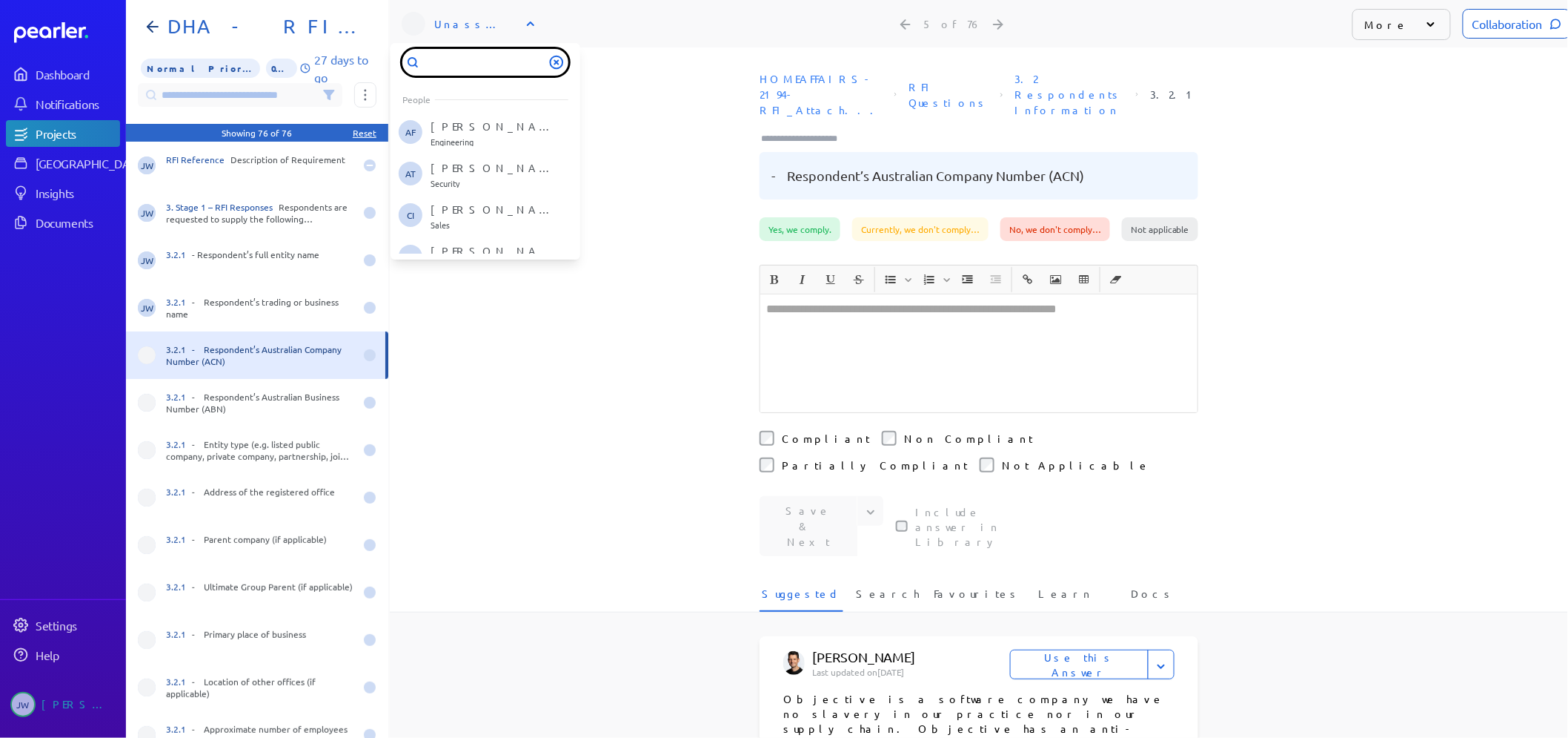
click at [475, 50] on input "text" at bounding box center [486, 62] width 166 height 27
type input "****"
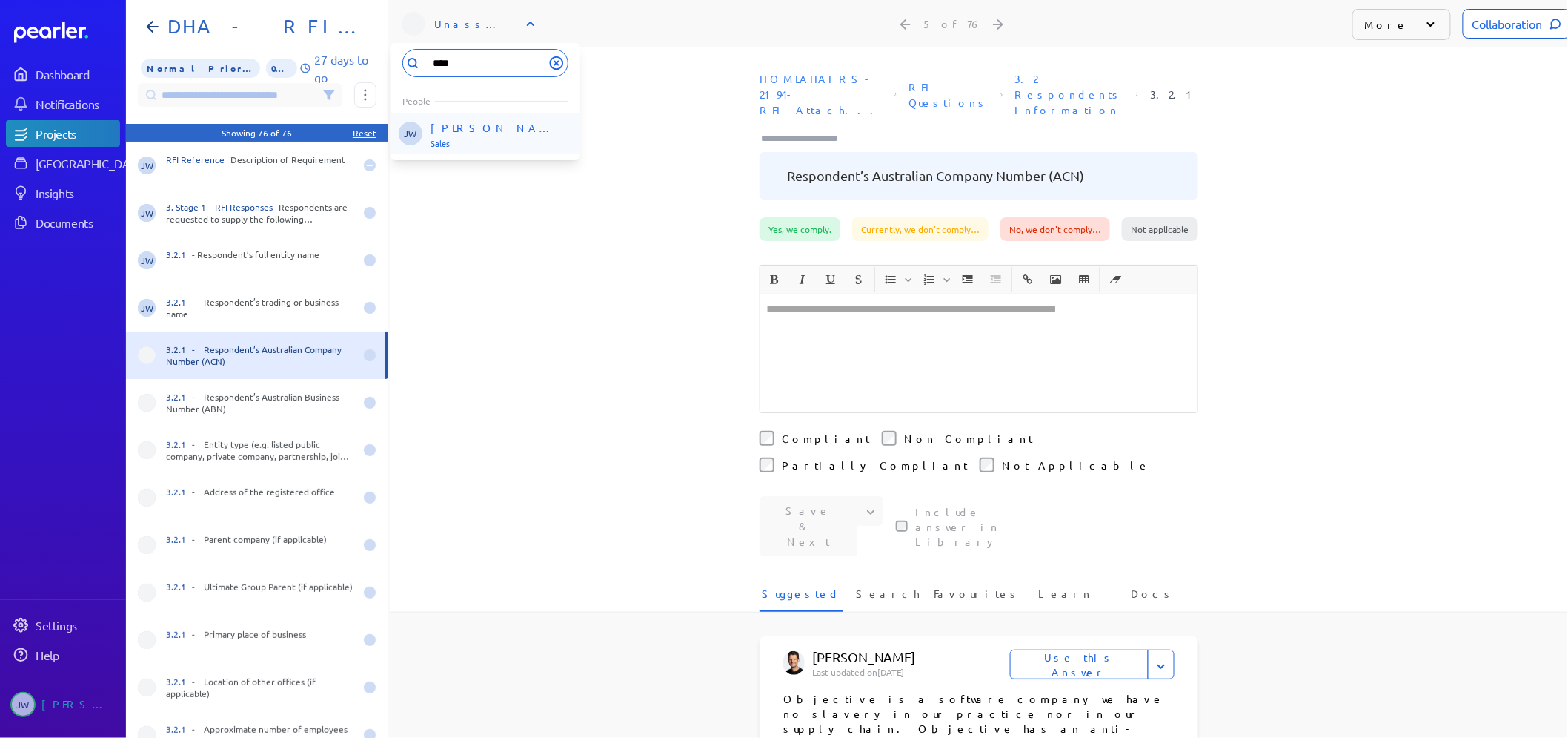
click at [475, 129] on p "[PERSON_NAME]" at bounding box center [492, 127] width 123 height 15
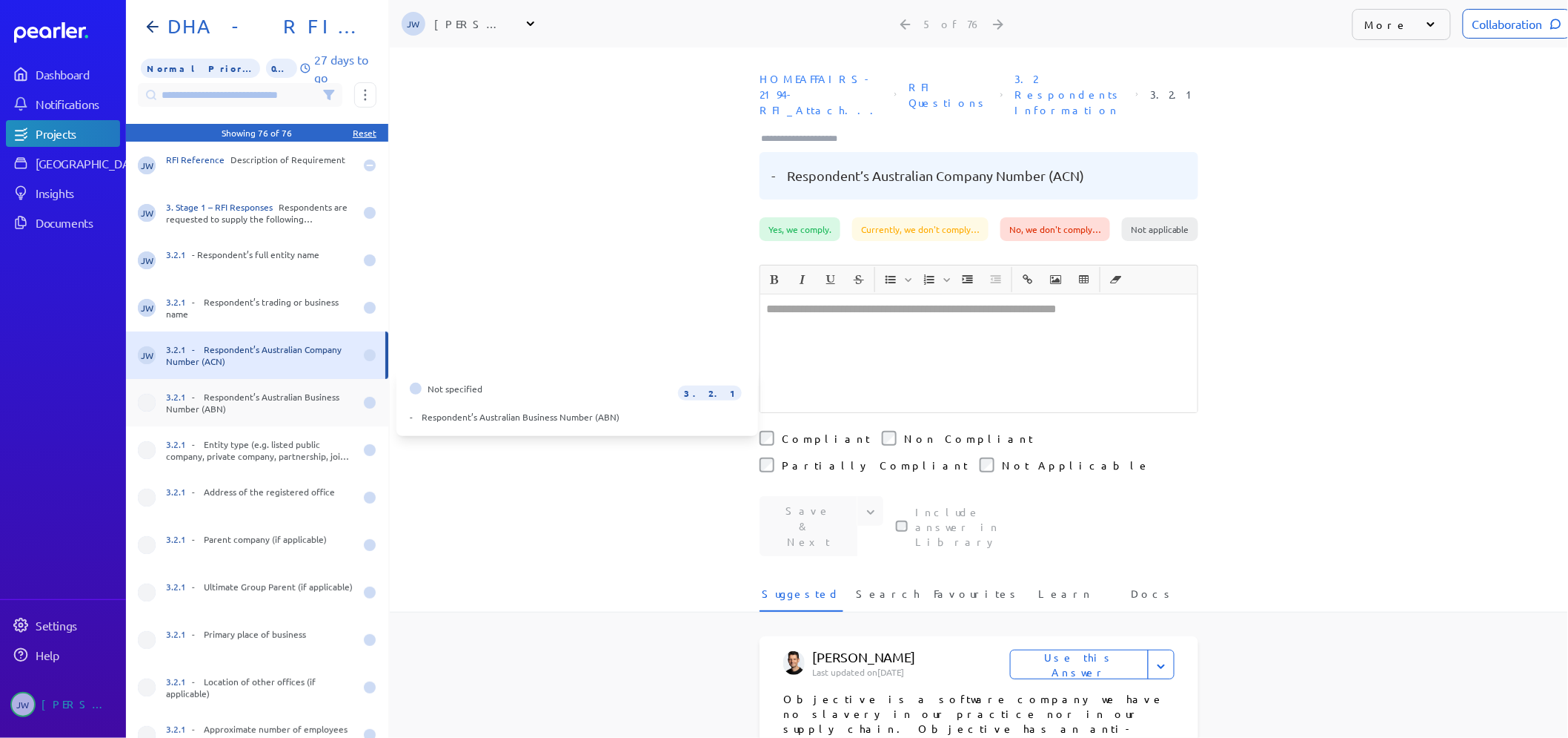
click at [151, 403] on span at bounding box center [147, 403] width 18 height 18
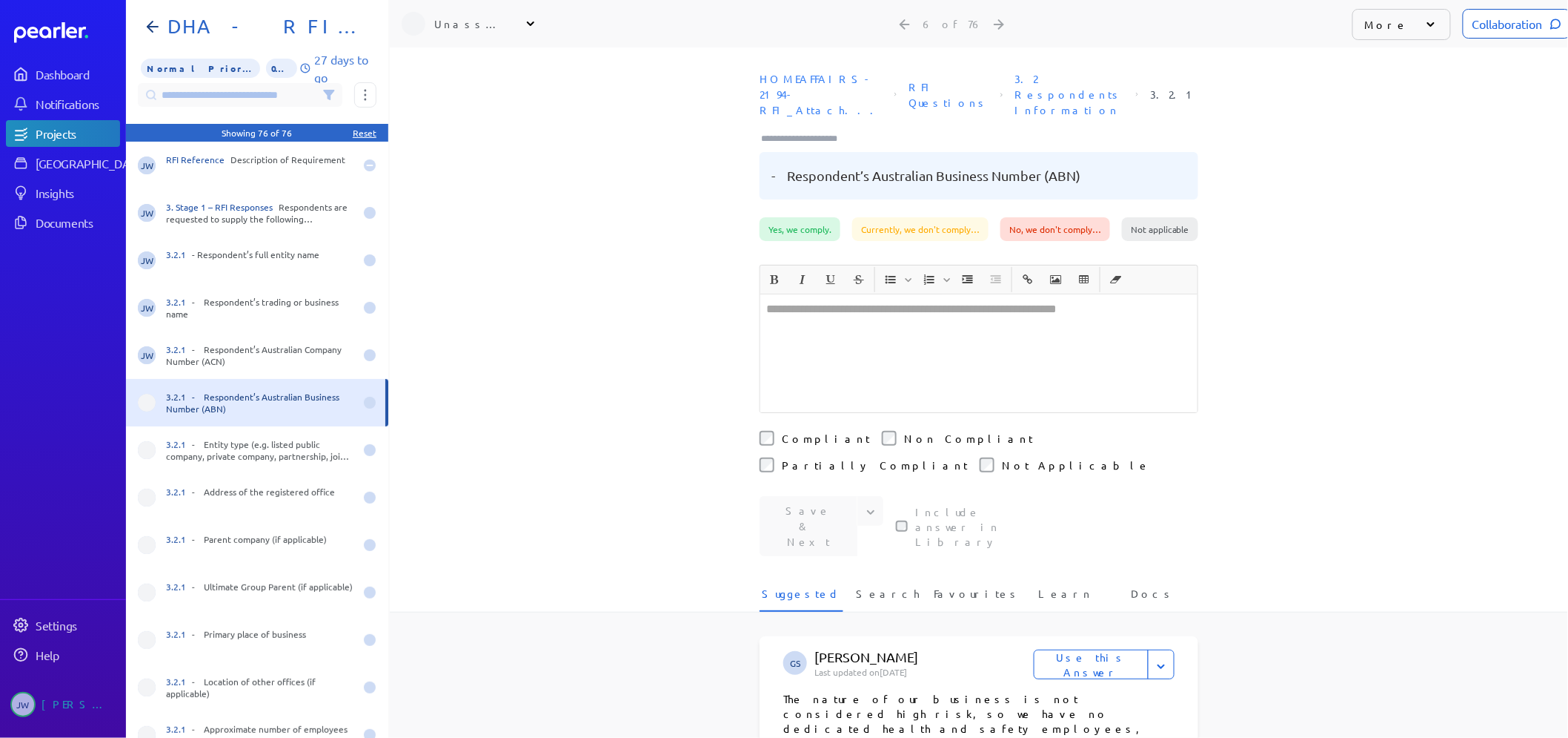
click at [536, 27] on icon at bounding box center [531, 23] width 15 height 15
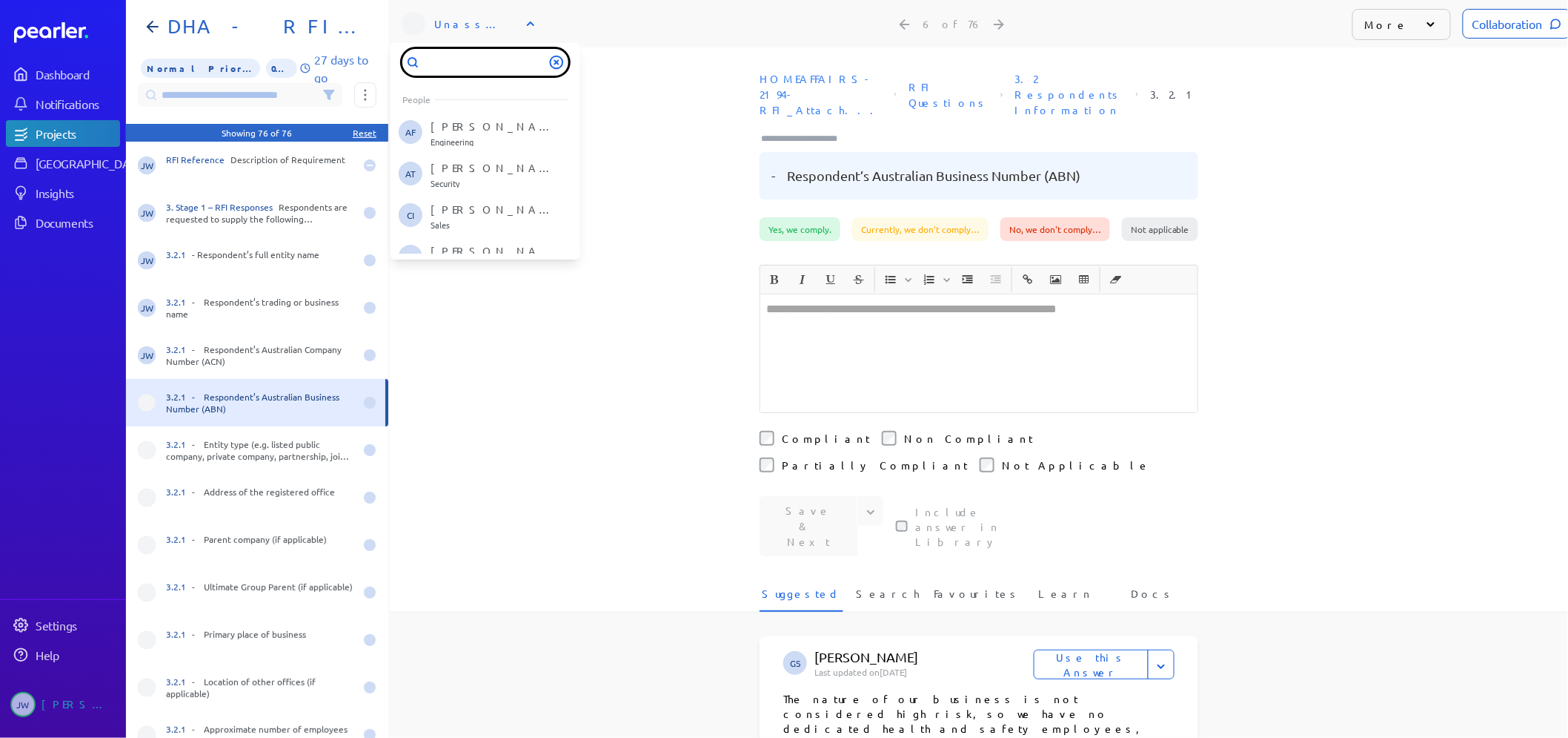
click at [457, 64] on input "text" at bounding box center [486, 62] width 166 height 27
type input "****"
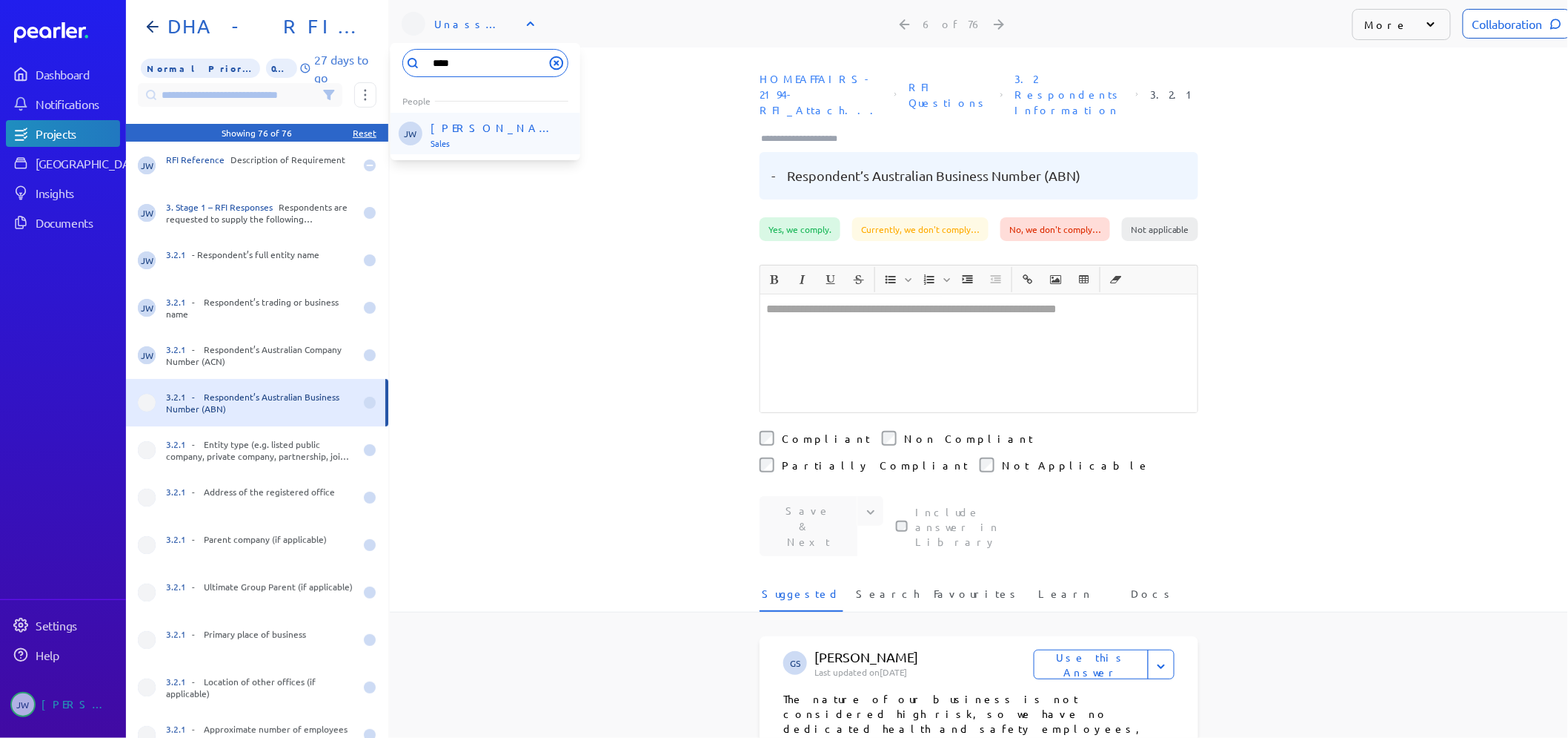
click at [465, 124] on p "[PERSON_NAME]" at bounding box center [492, 127] width 123 height 15
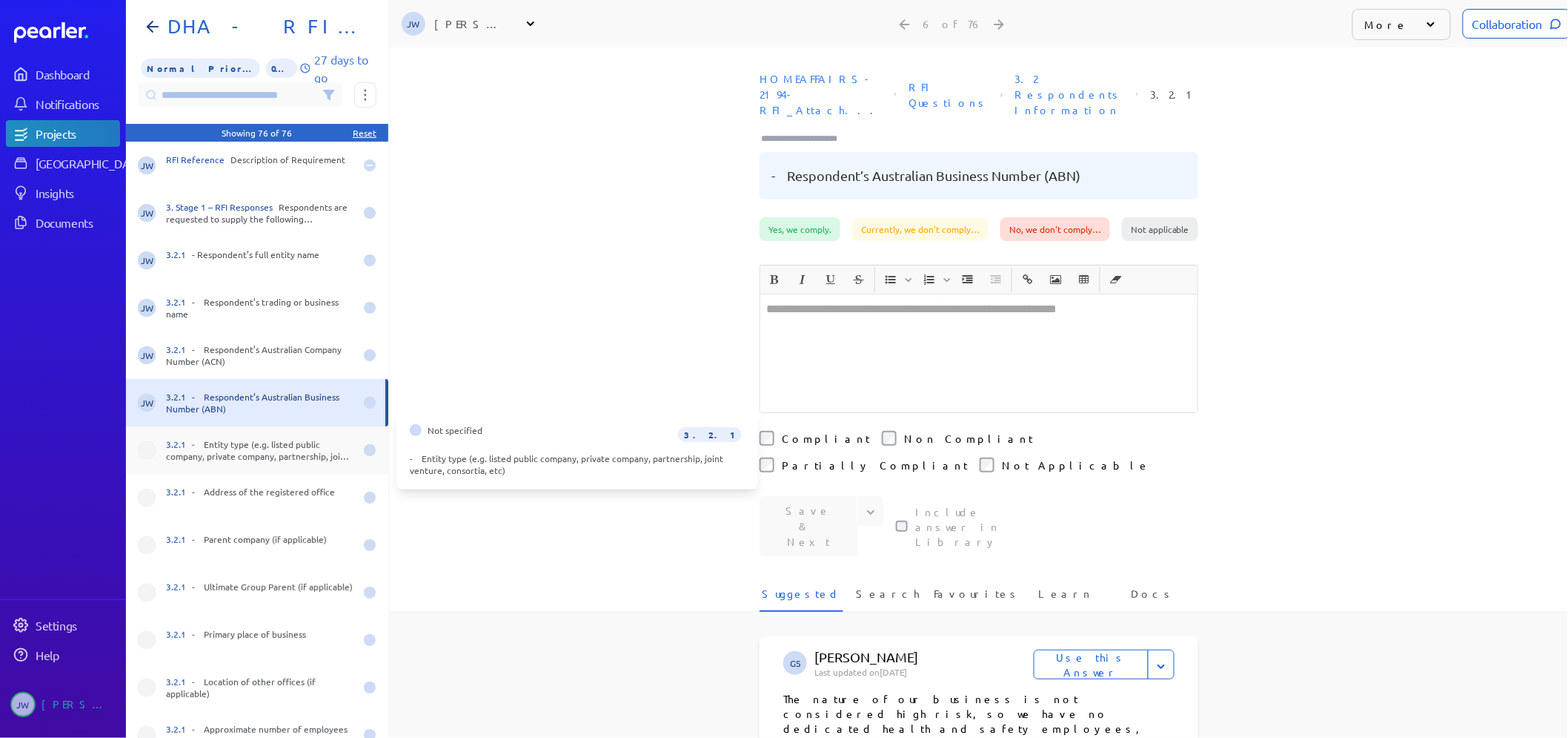
click at [154, 447] on span at bounding box center [147, 450] width 18 height 18
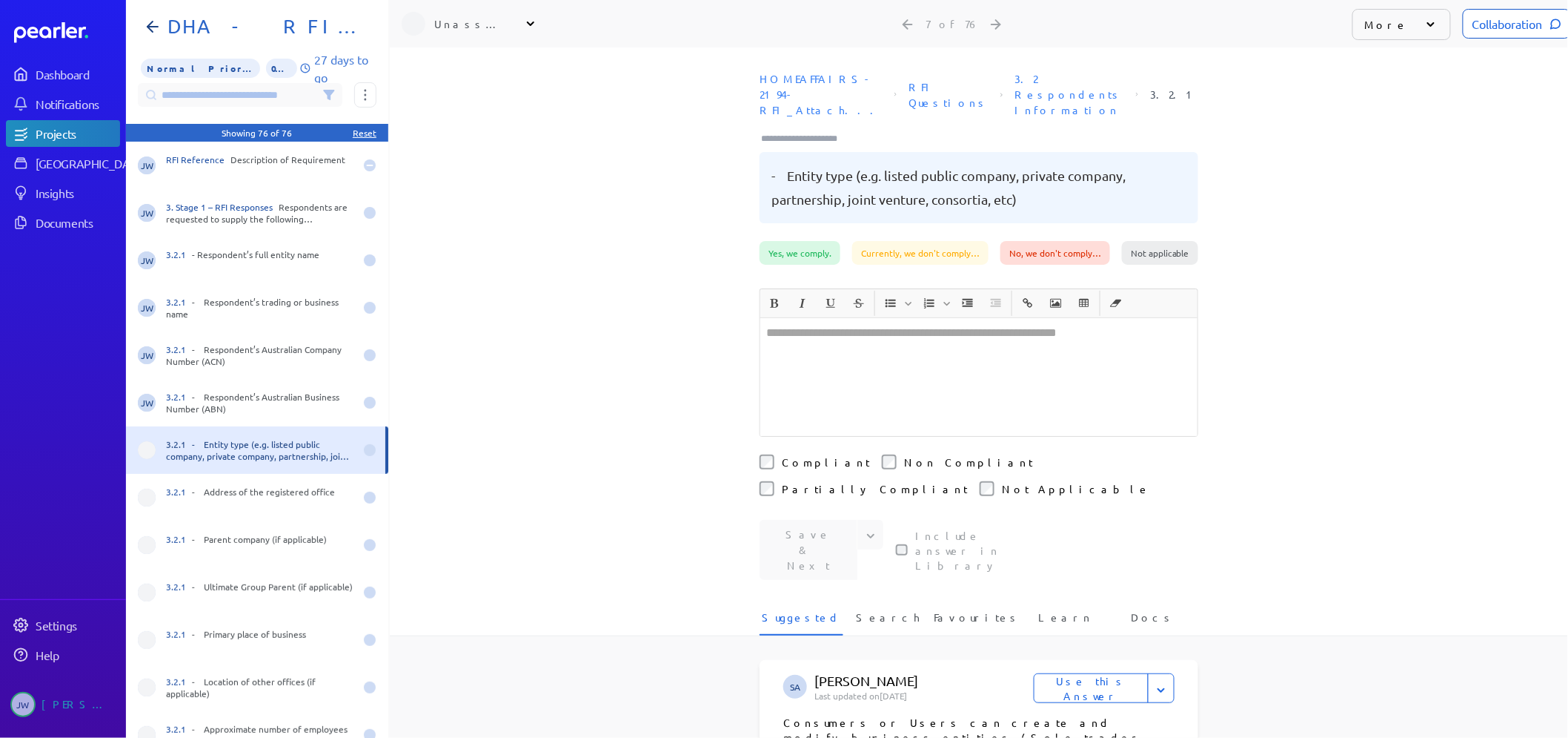
click at [529, 19] on icon at bounding box center [531, 23] width 15 height 15
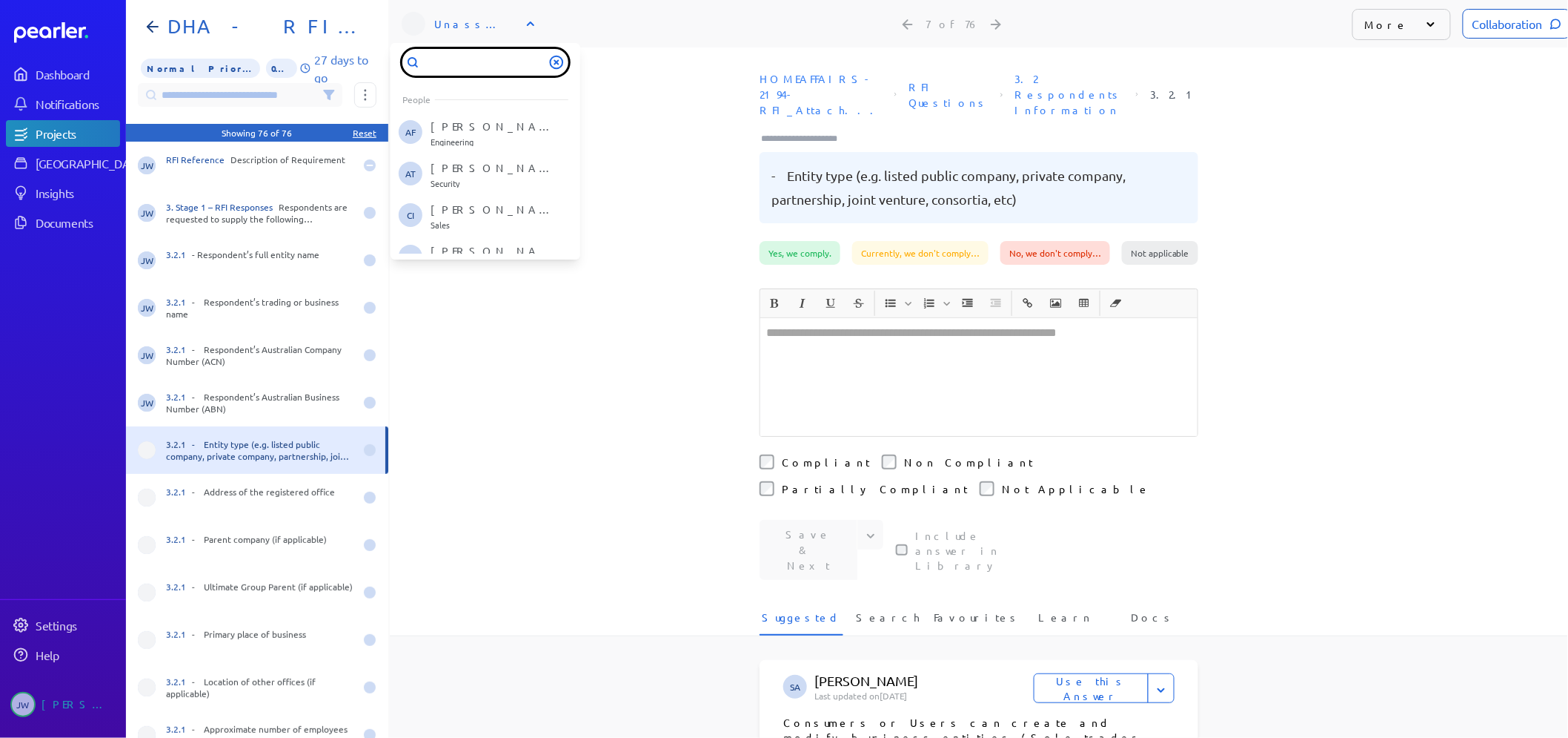
click at [480, 63] on input "text" at bounding box center [486, 62] width 166 height 27
type input "****"
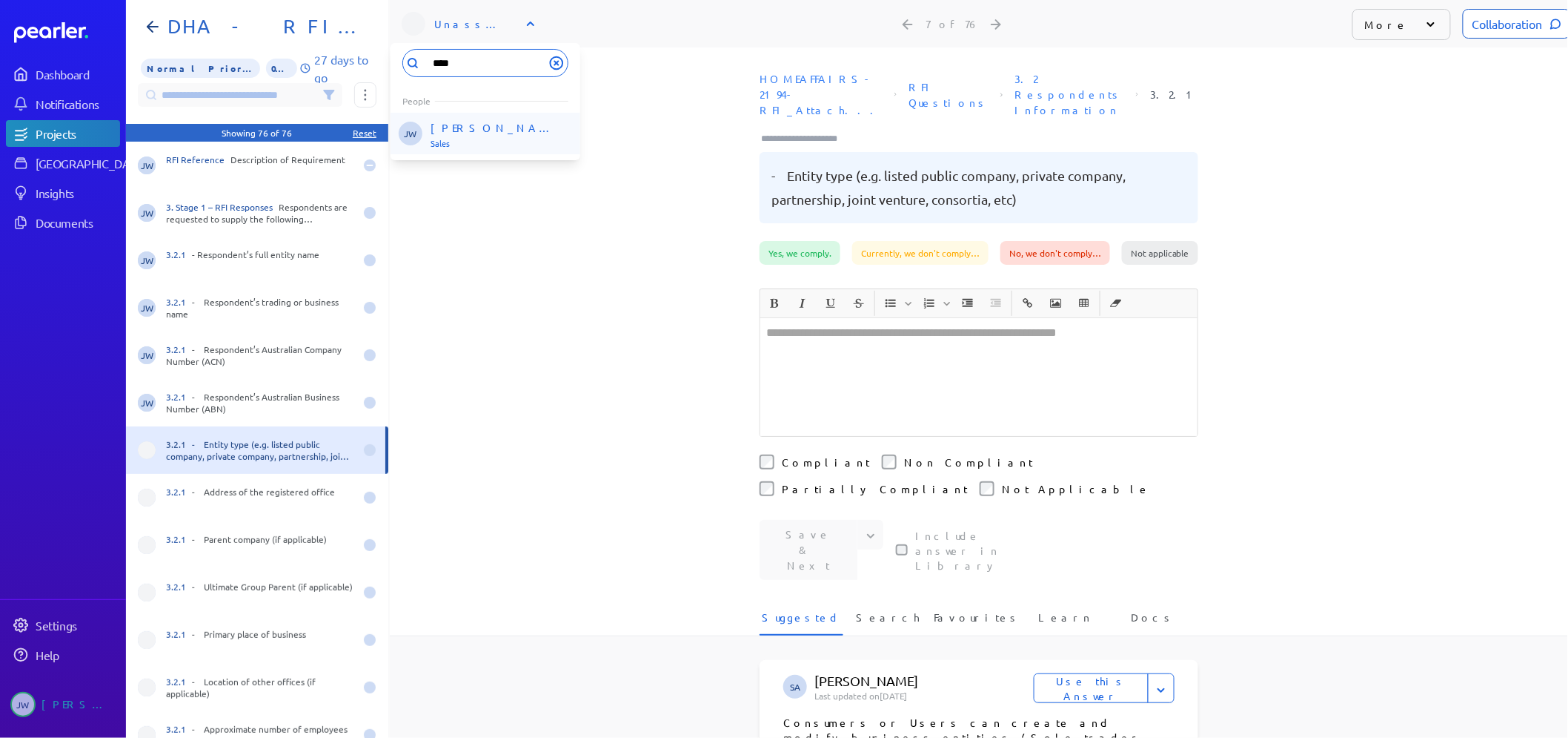
click at [495, 128] on p "[PERSON_NAME]" at bounding box center [492, 127] width 123 height 15
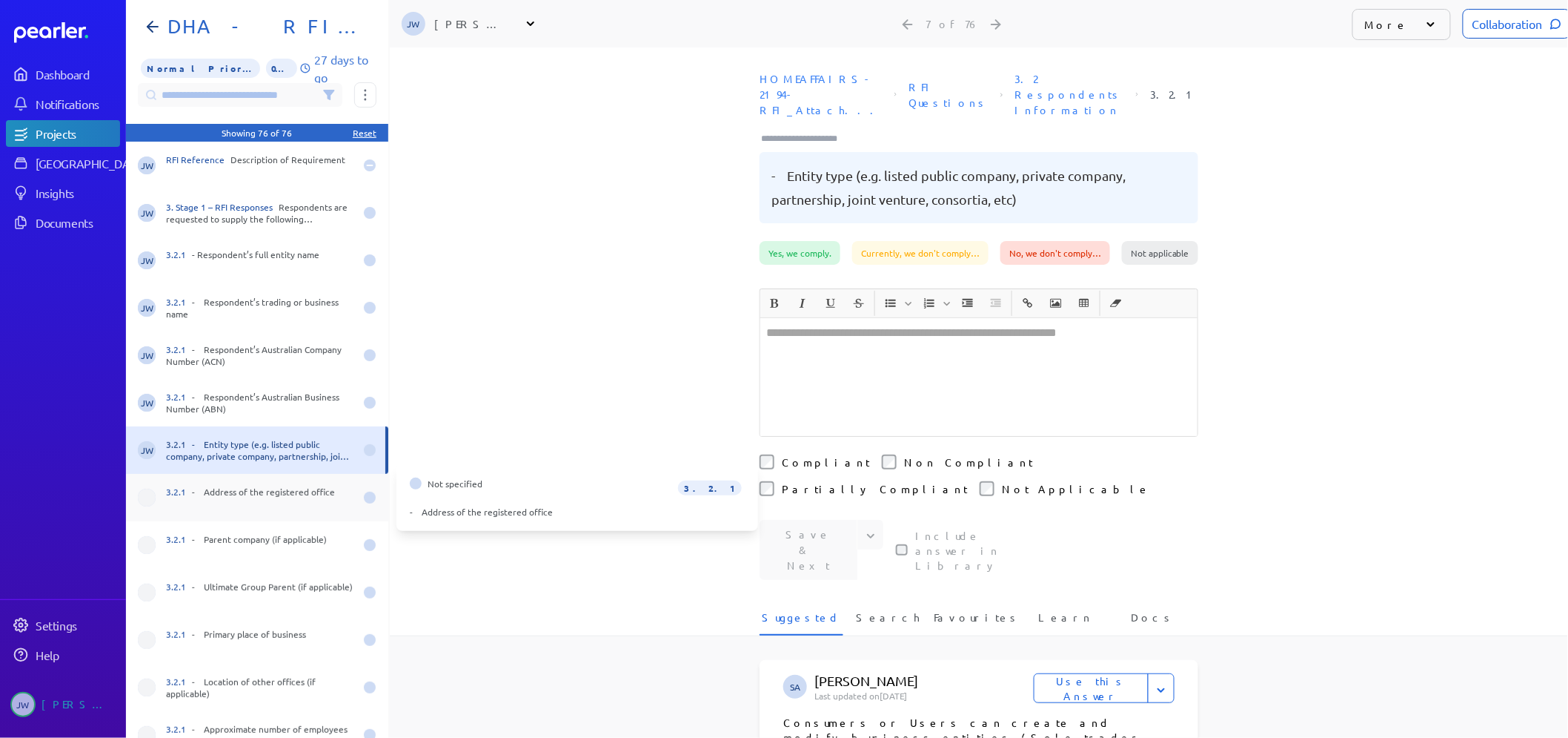
click at [145, 497] on span at bounding box center [147, 498] width 18 height 18
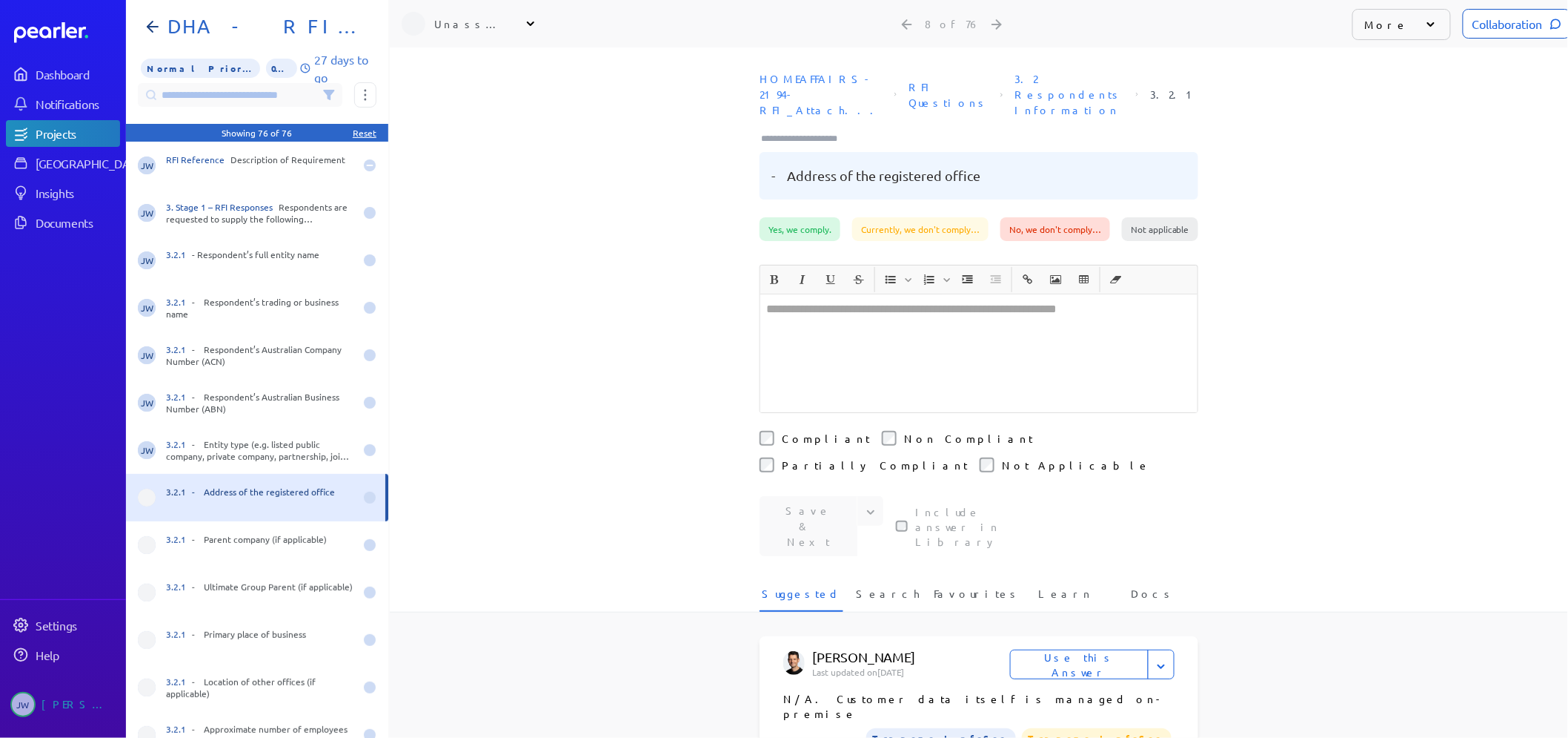
click at [147, 501] on span at bounding box center [147, 498] width 18 height 18
